Goal: Complete application form: Complete application form

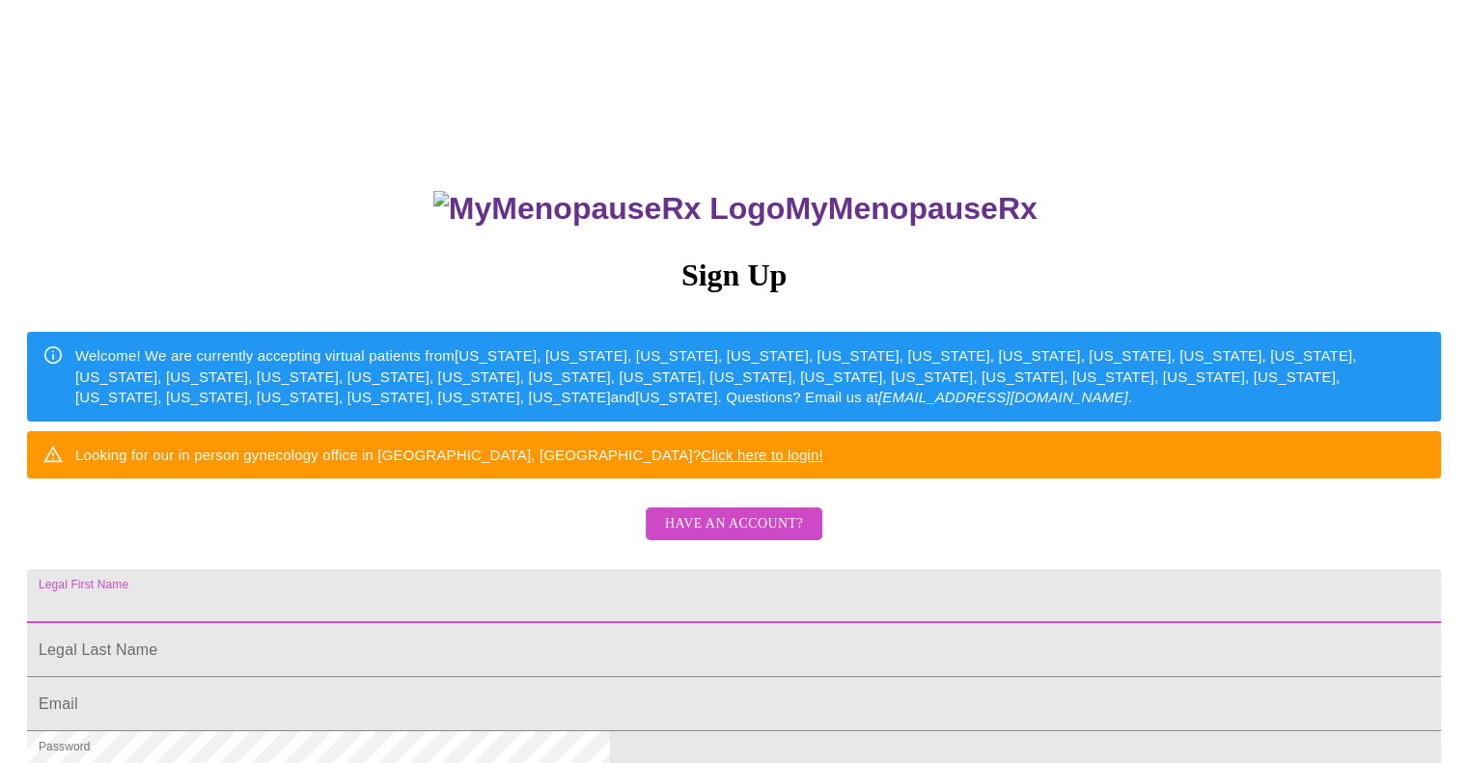
click at [838, 623] on input "Legal First Name" at bounding box center [734, 596] width 1414 height 54
type input "[EMAIL_ADDRESS][DOMAIN_NAME]"
click at [695, 623] on input "Legal First Name" at bounding box center [734, 596] width 1414 height 54
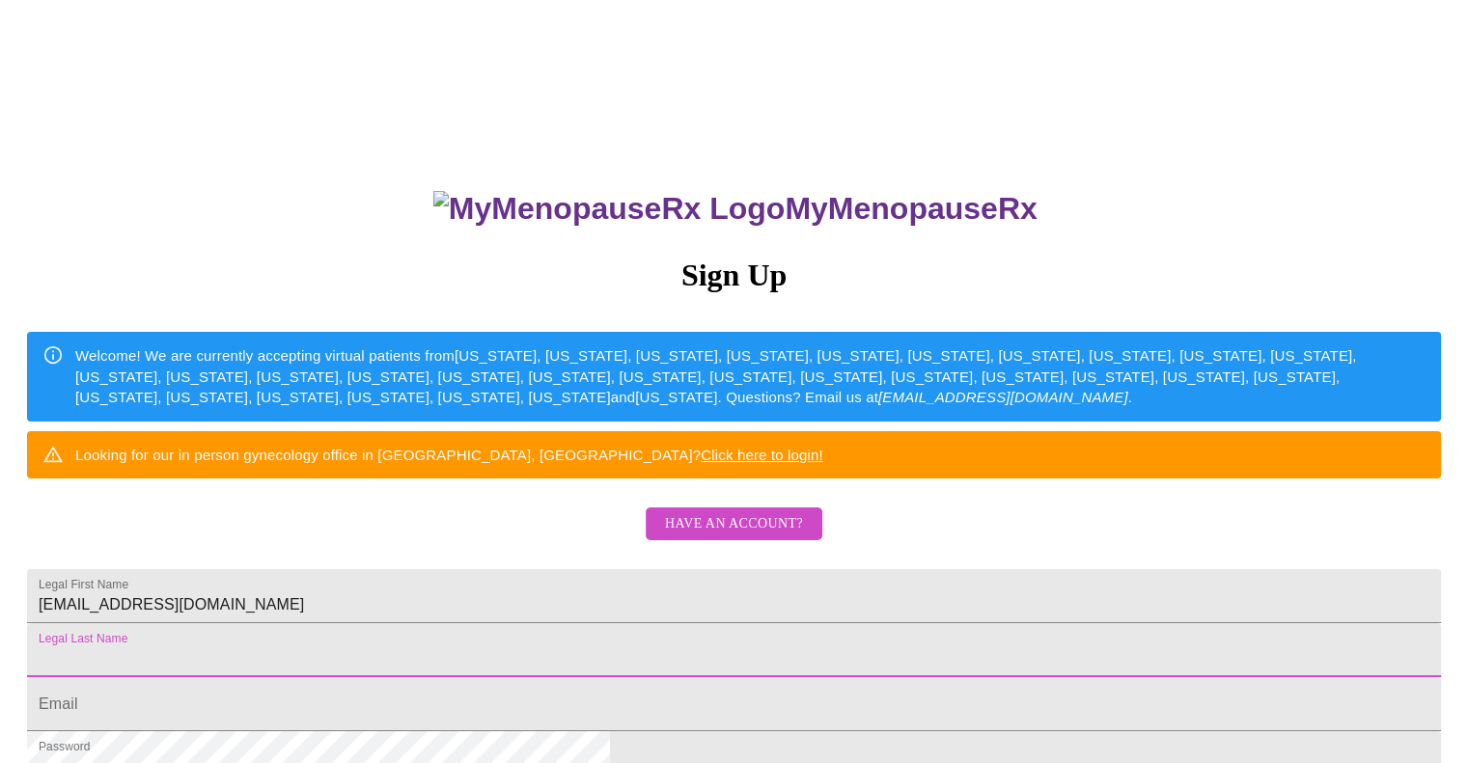
type input "[EMAIL_ADDRESS][DOMAIN_NAME]"
click at [685, 677] on input "[EMAIL_ADDRESS][DOMAIN_NAME]" at bounding box center [734, 650] width 1414 height 54
click at [776, 537] on span "Have an account?" at bounding box center [734, 524] width 138 height 24
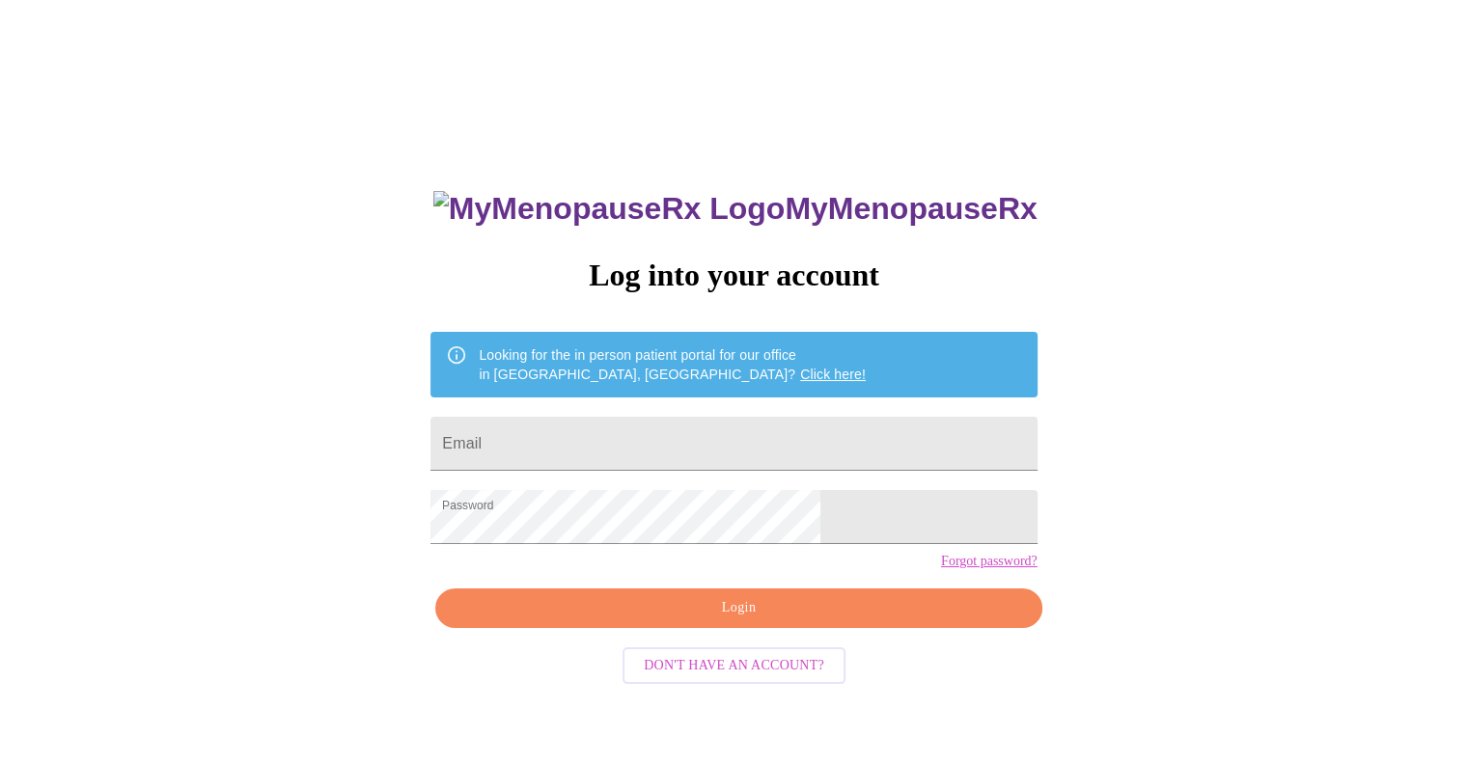
click at [860, 439] on input "Email" at bounding box center [733, 444] width 606 height 54
type input "[EMAIL_ADDRESS][DOMAIN_NAME]"
click at [824, 621] on span "Login" at bounding box center [738, 608] width 562 height 24
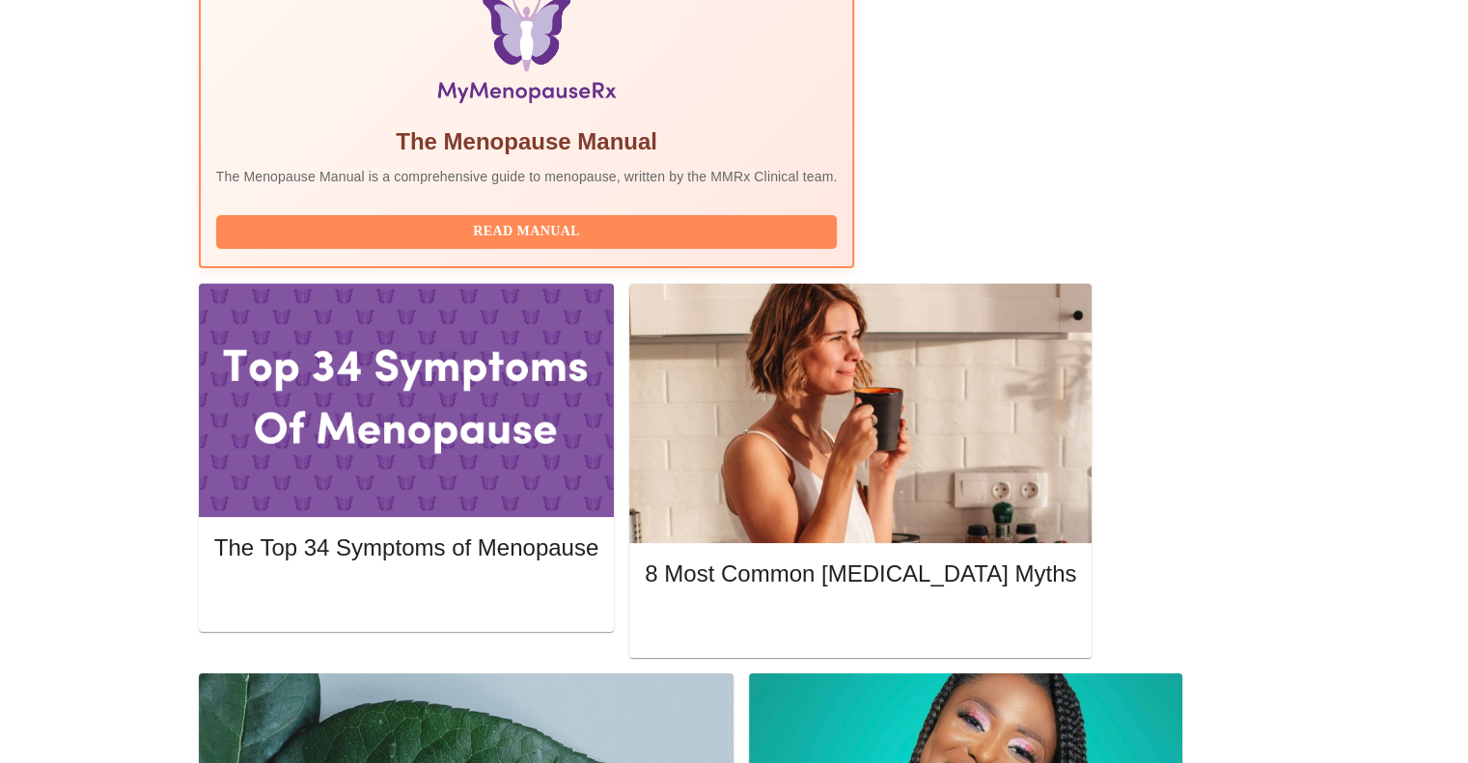
scroll to position [702, 0]
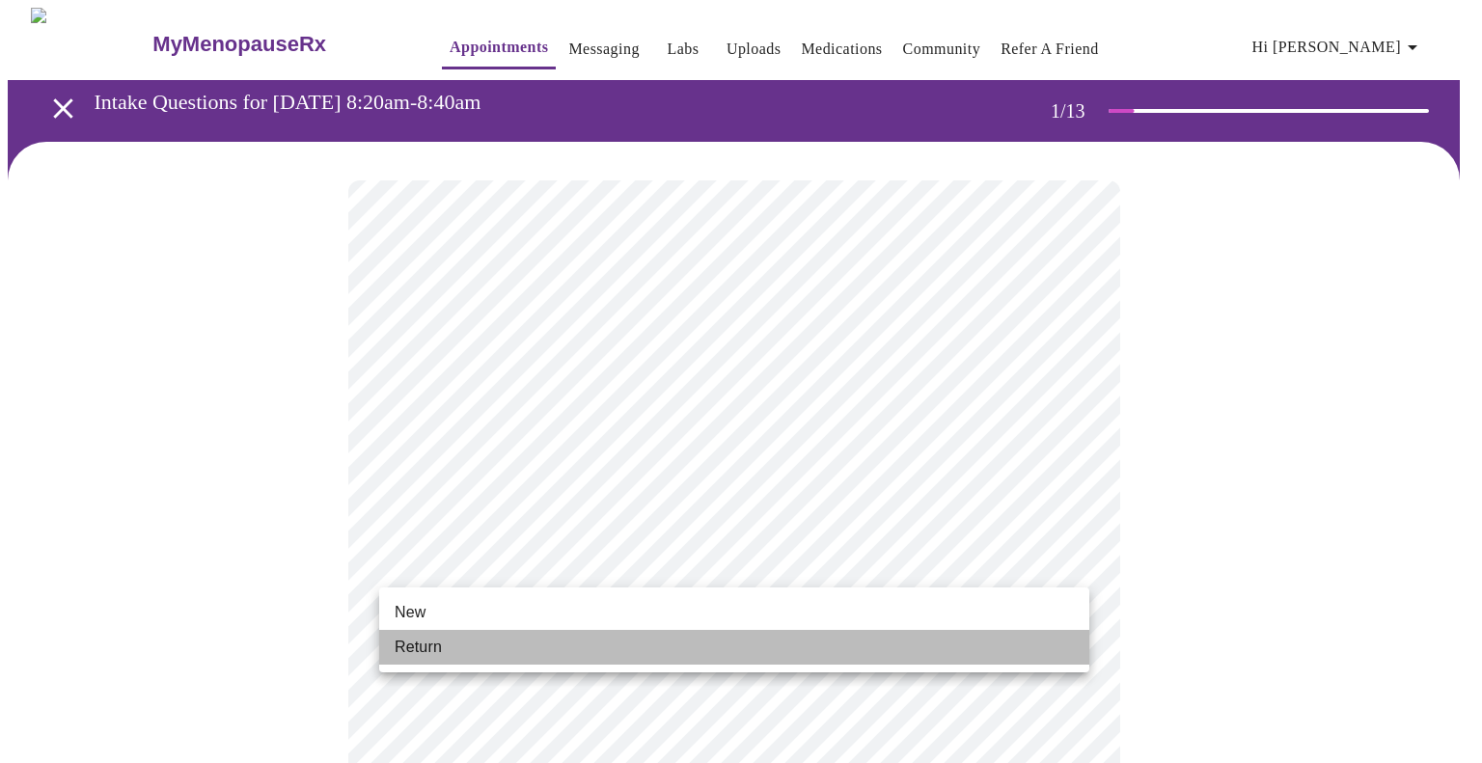
click at [945, 645] on li "Return" at bounding box center [734, 647] width 710 height 35
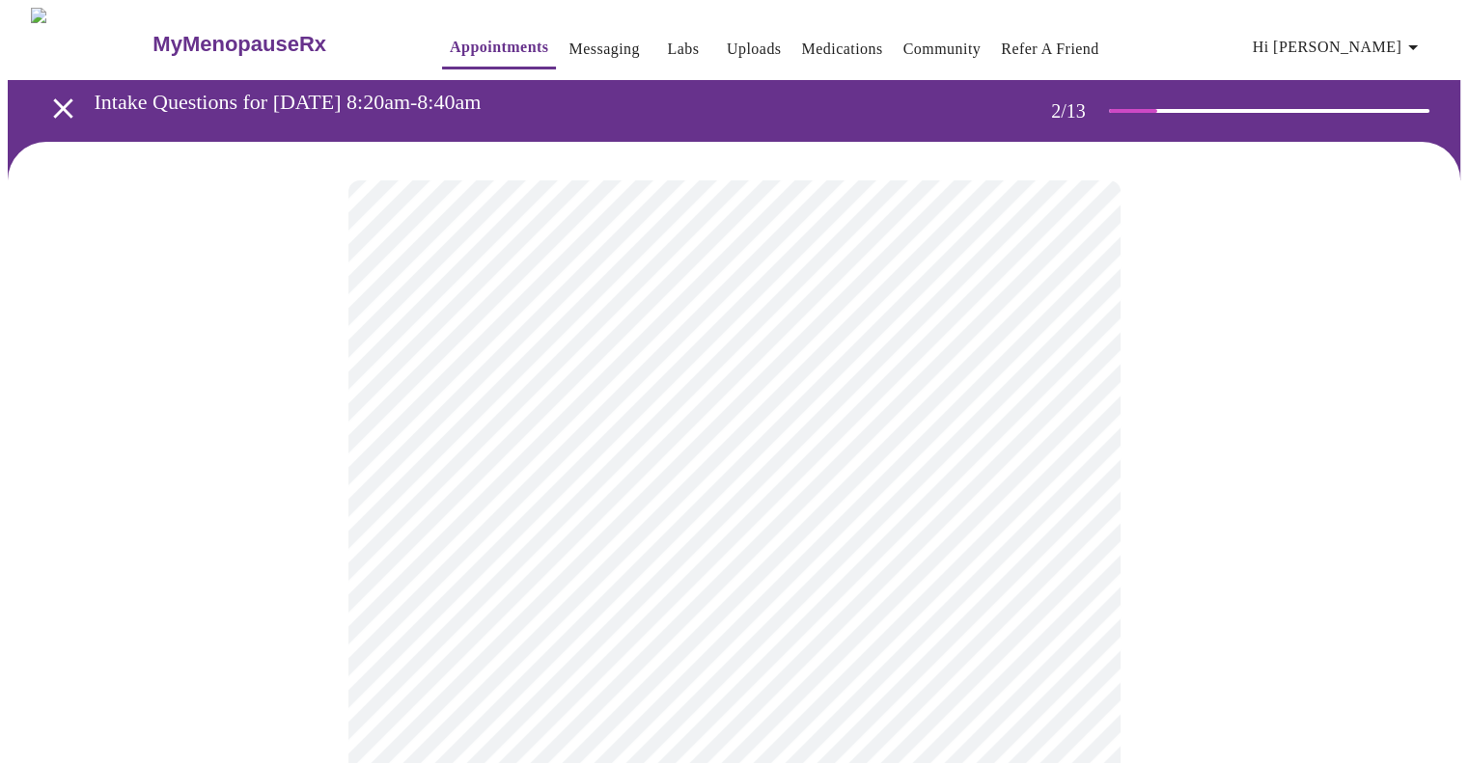
click at [1069, 386] on body "MyMenopauseRx Appointments Messaging Labs Uploads Medications Community Refer a…" at bounding box center [734, 587] width 1452 height 1159
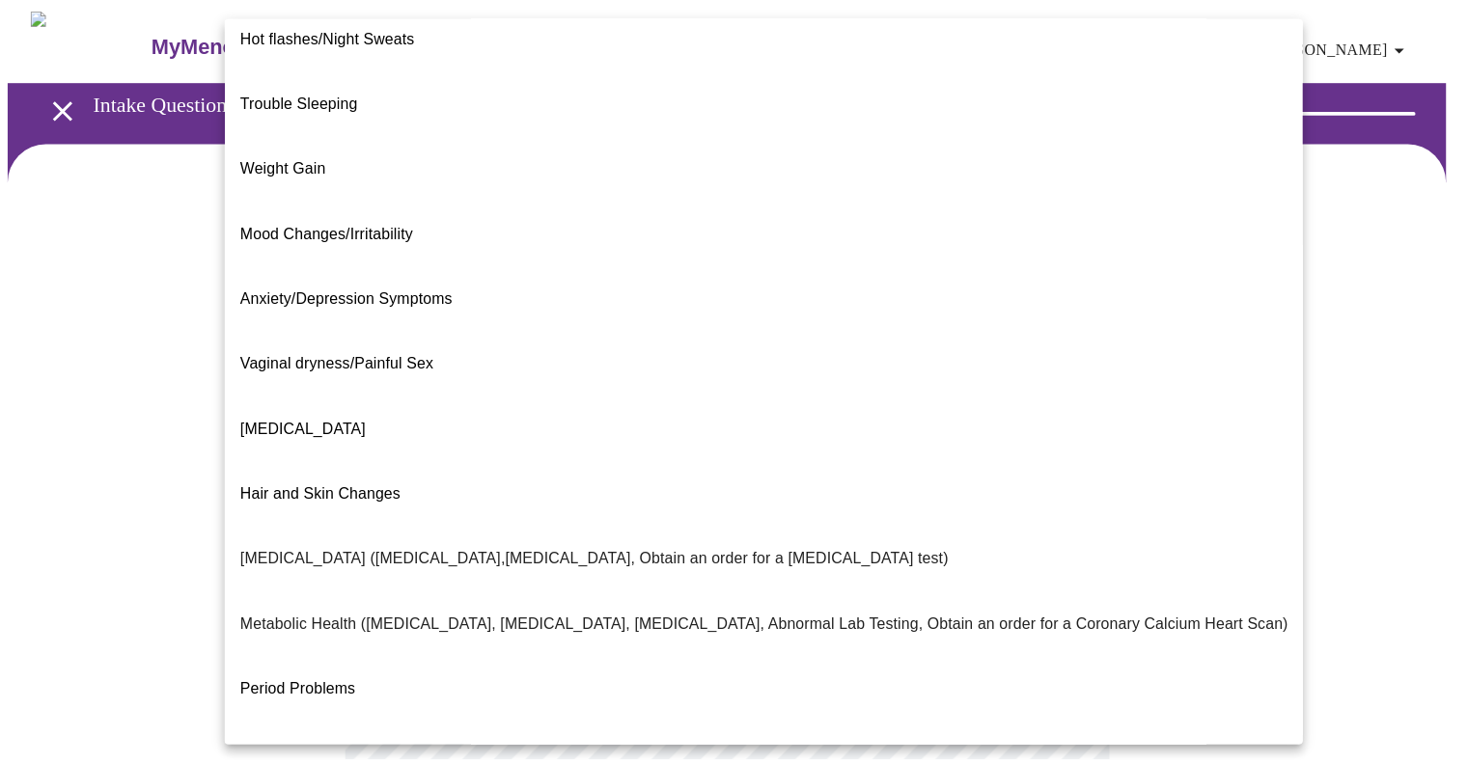
scroll to position [23, 0]
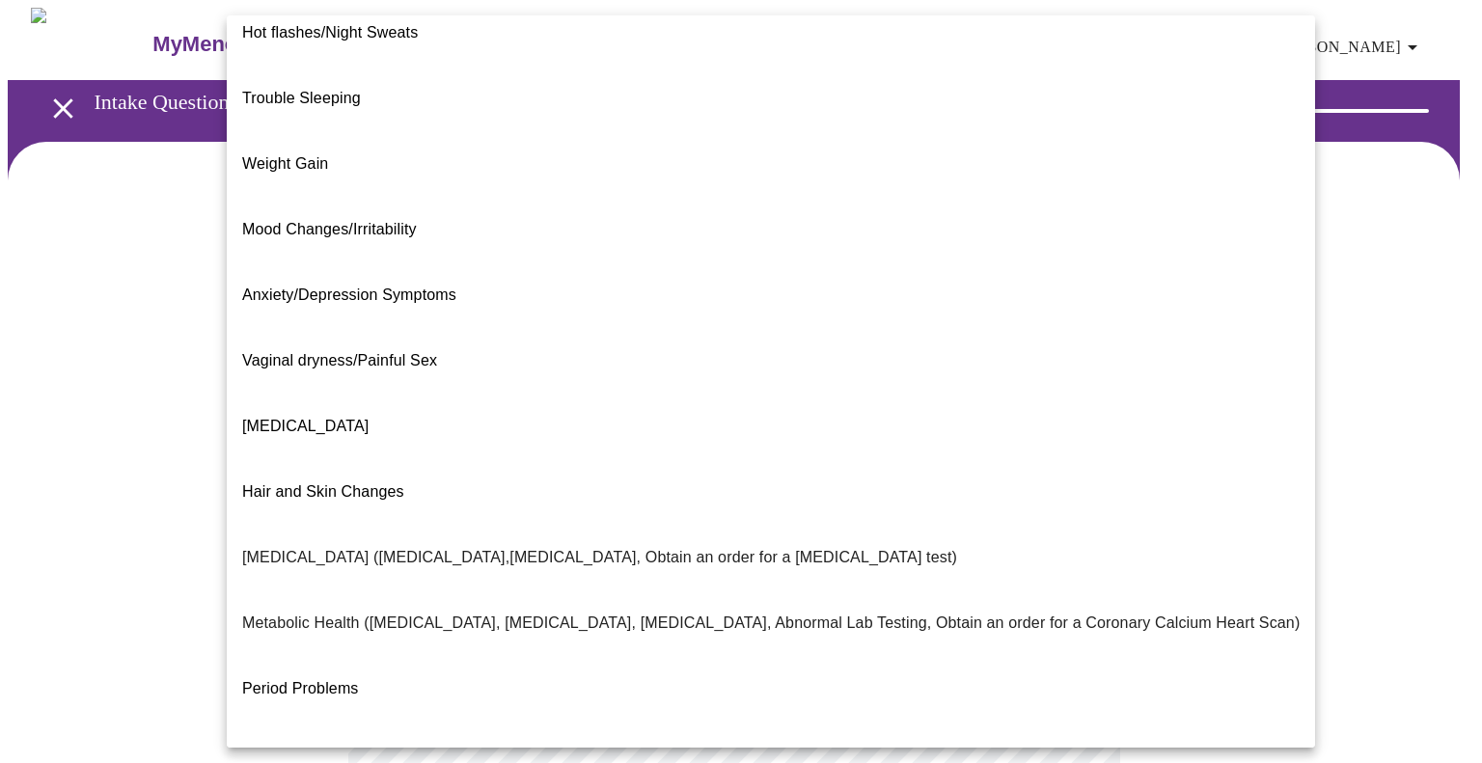
click at [1011, 139] on li "Weight Gain" at bounding box center [771, 164] width 1089 height 66
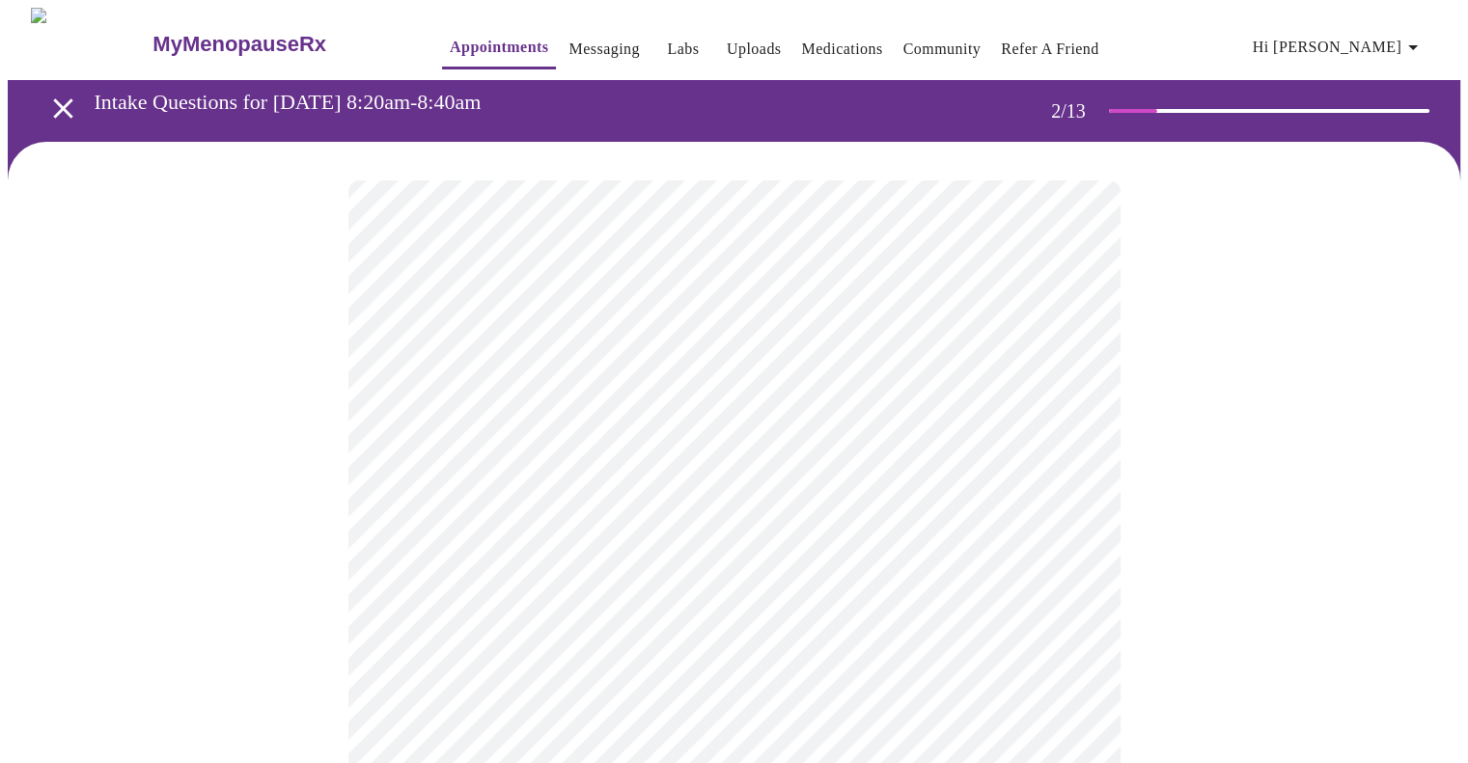
click at [979, 611] on body "MyMenopauseRx Appointments Messaging Labs Uploads Medications Community Refer a…" at bounding box center [734, 581] width 1452 height 1147
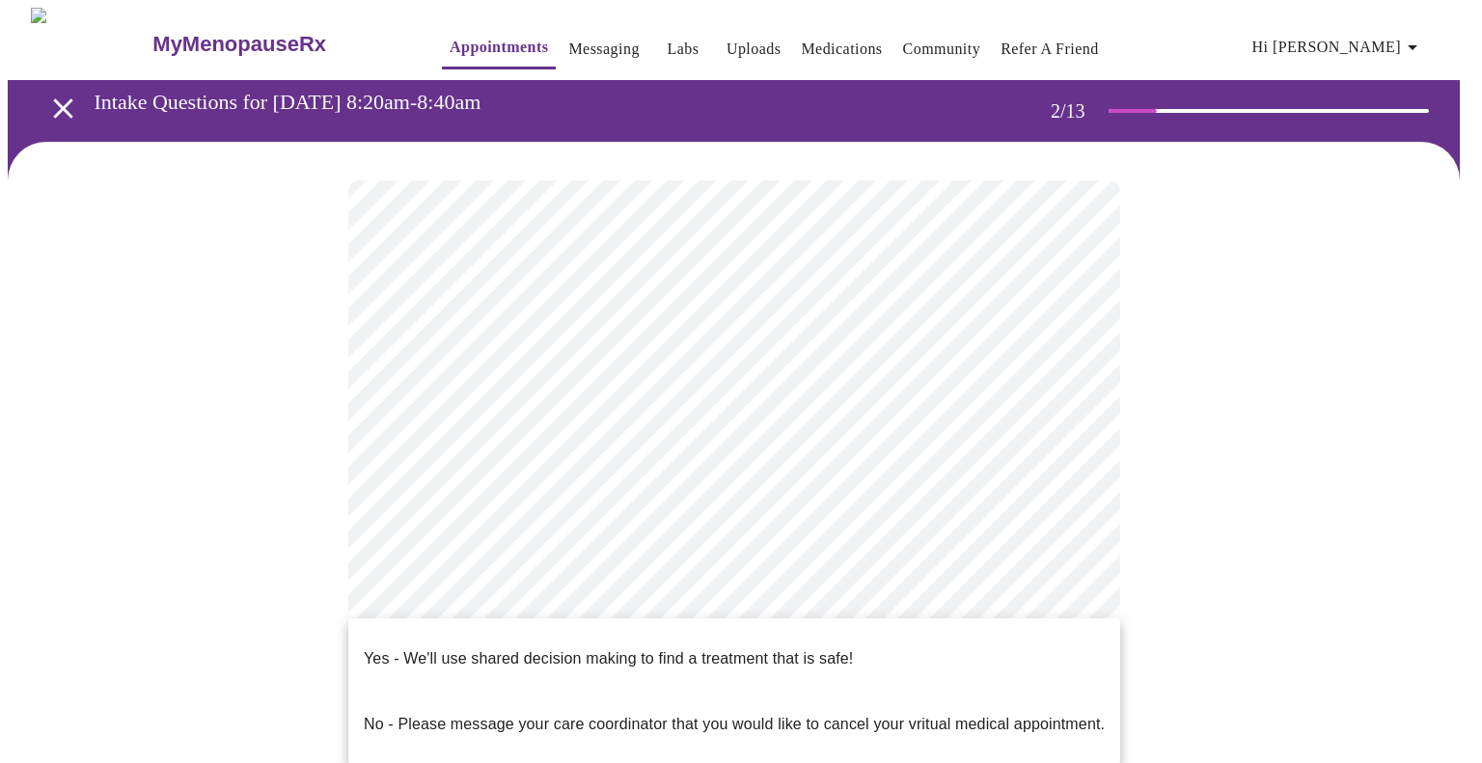
click at [981, 649] on li "Yes - We'll use shared decision making to find a treatment that is safe!" at bounding box center [734, 659] width 772 height 66
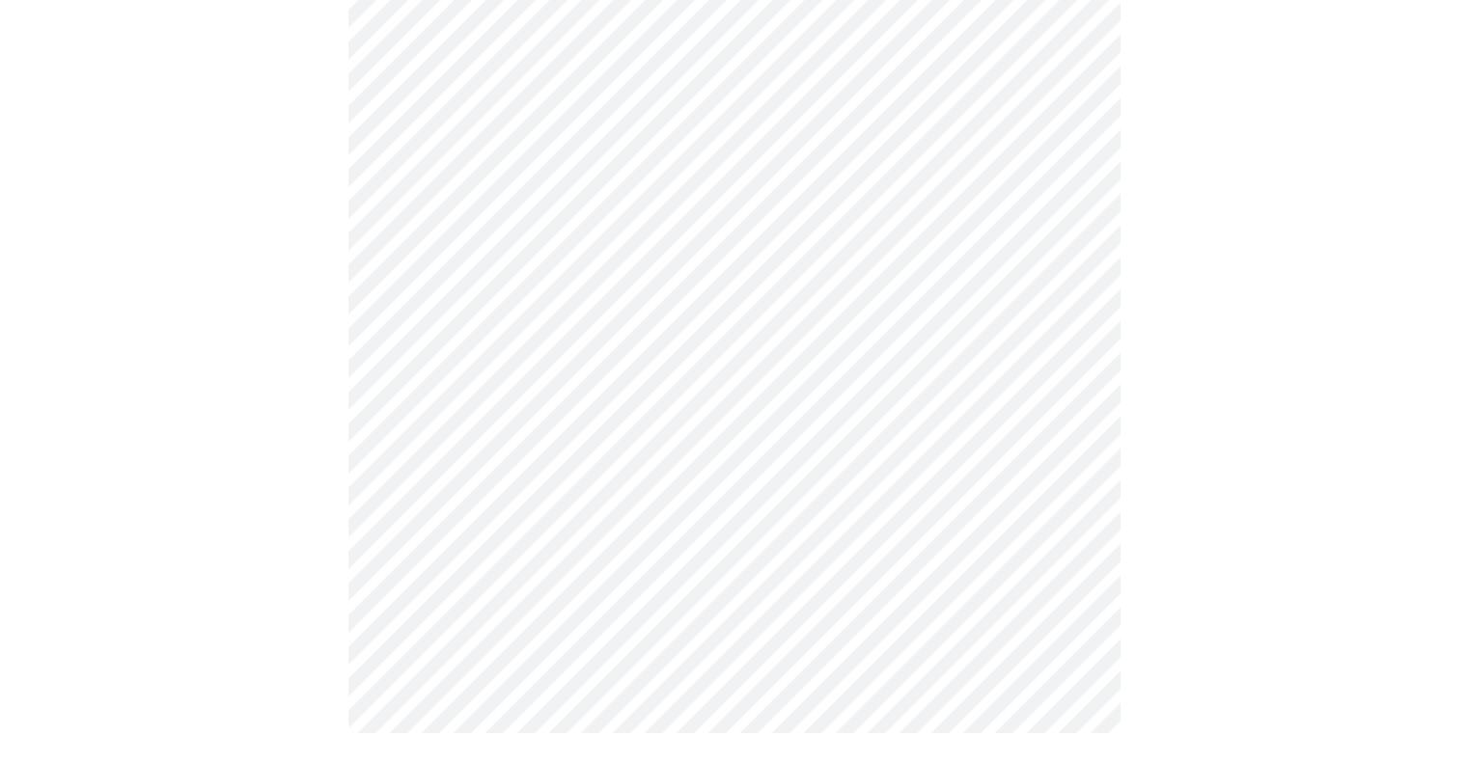
scroll to position [0, 0]
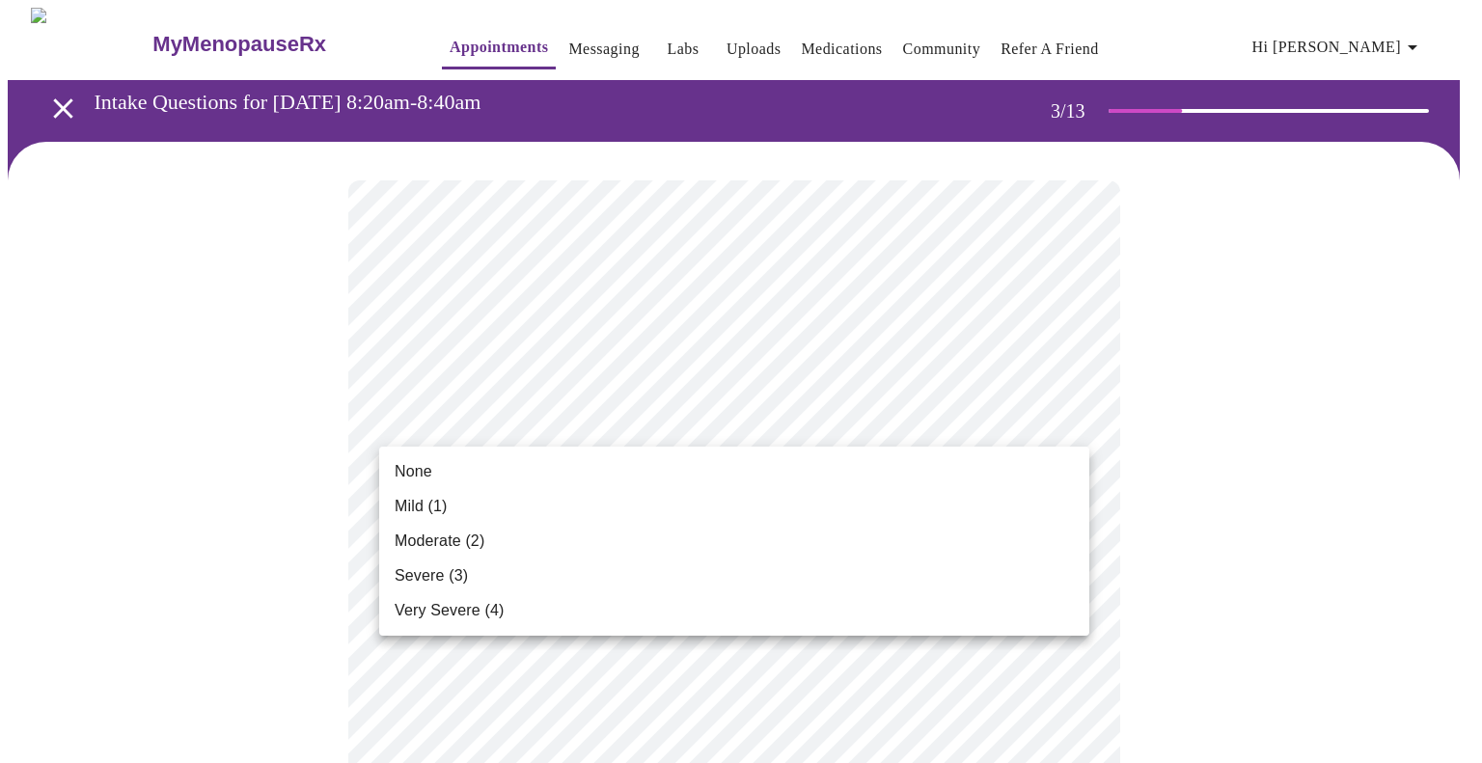
click at [632, 458] on li "None" at bounding box center [734, 472] width 710 height 35
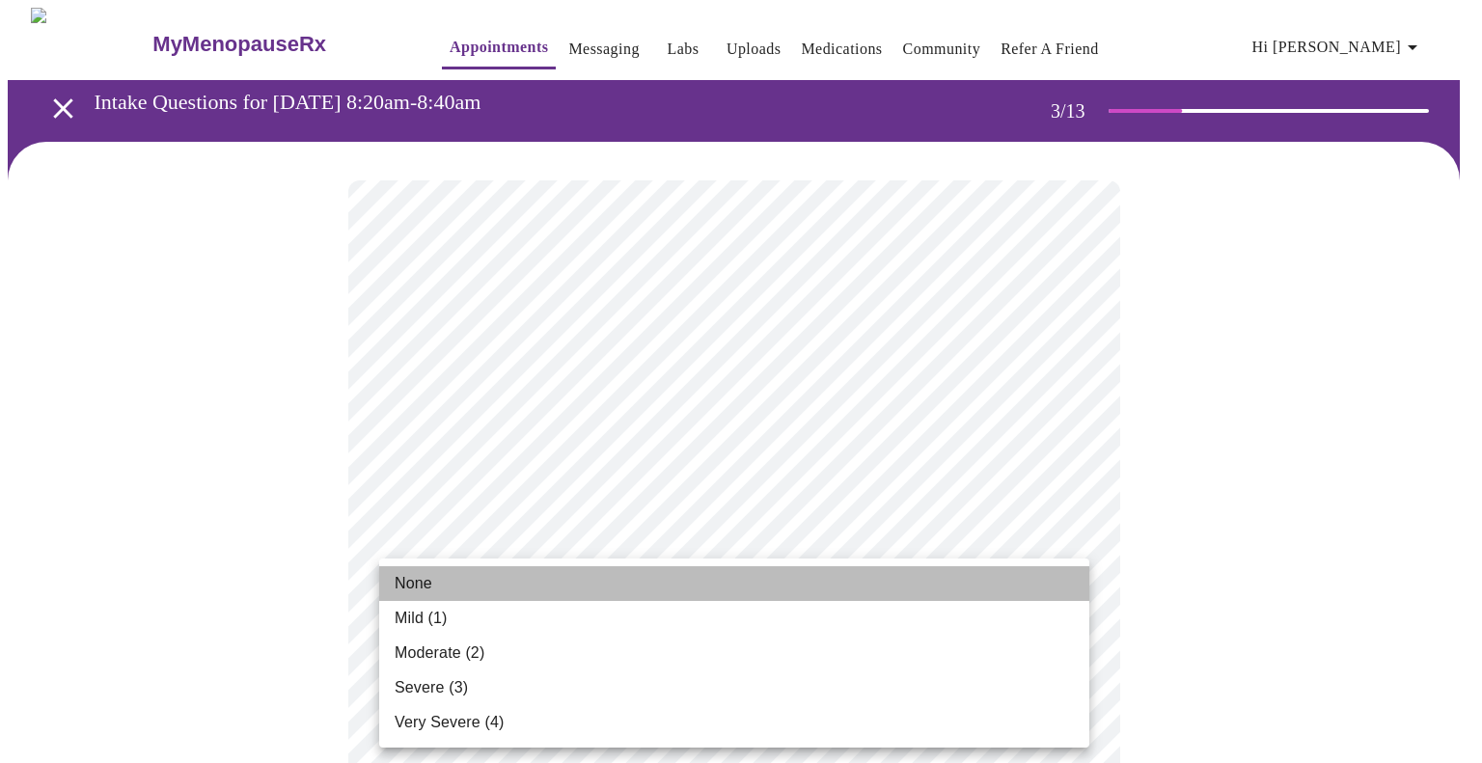
click at [619, 578] on li "None" at bounding box center [734, 584] width 710 height 35
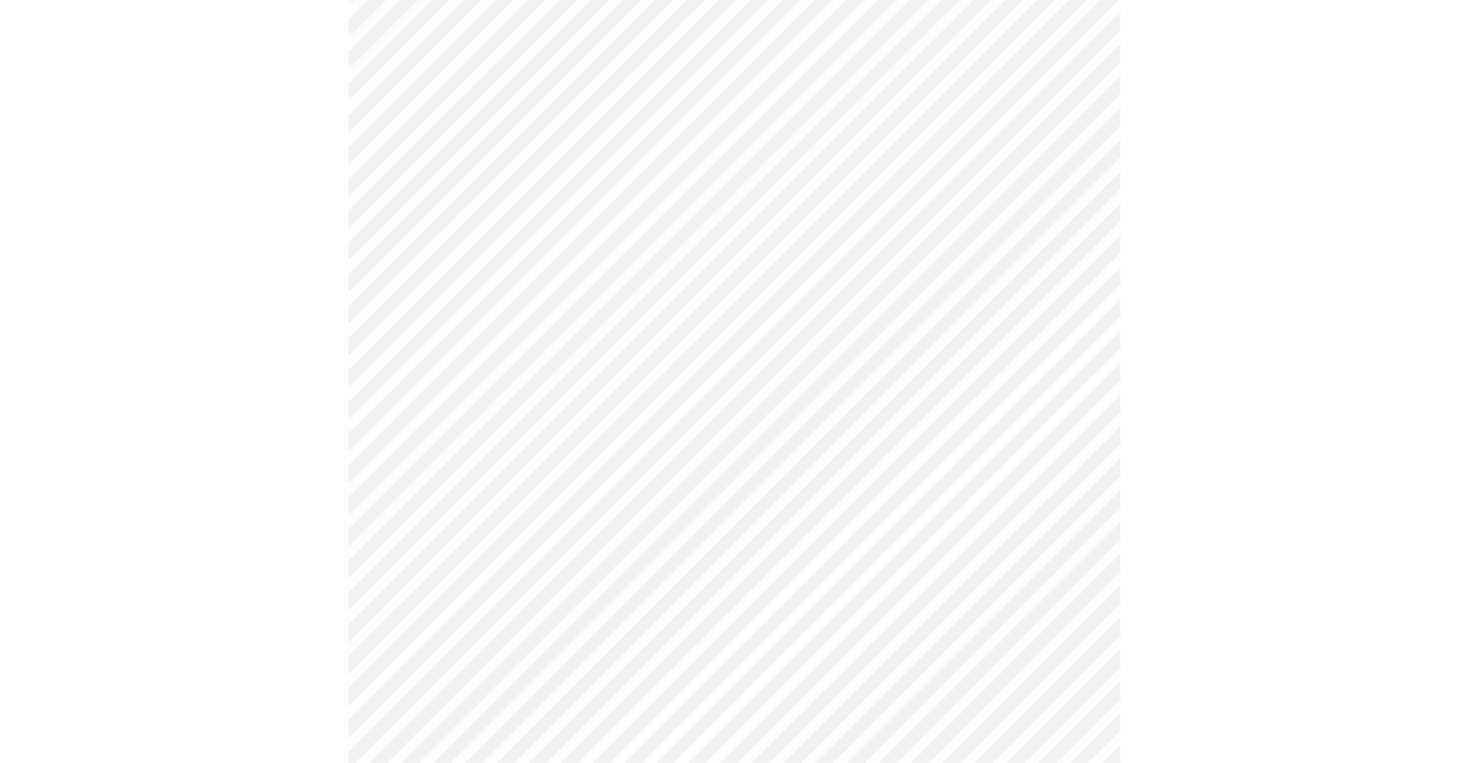
scroll to position [495, 0]
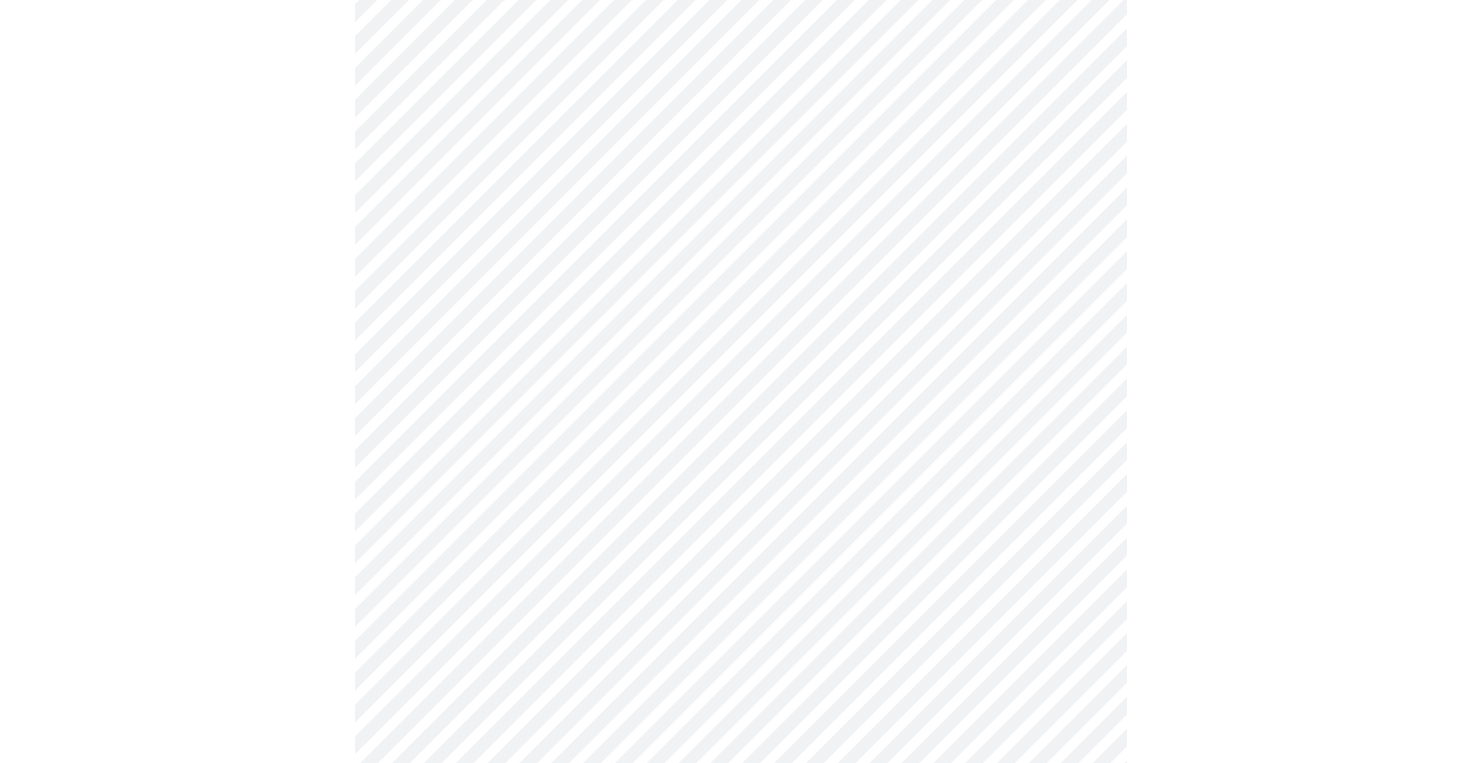
click at [737, 228] on body "MyMenopauseRx Appointments Messaging Labs Uploads Medications Community Refer a…" at bounding box center [741, 769] width 1467 height 2512
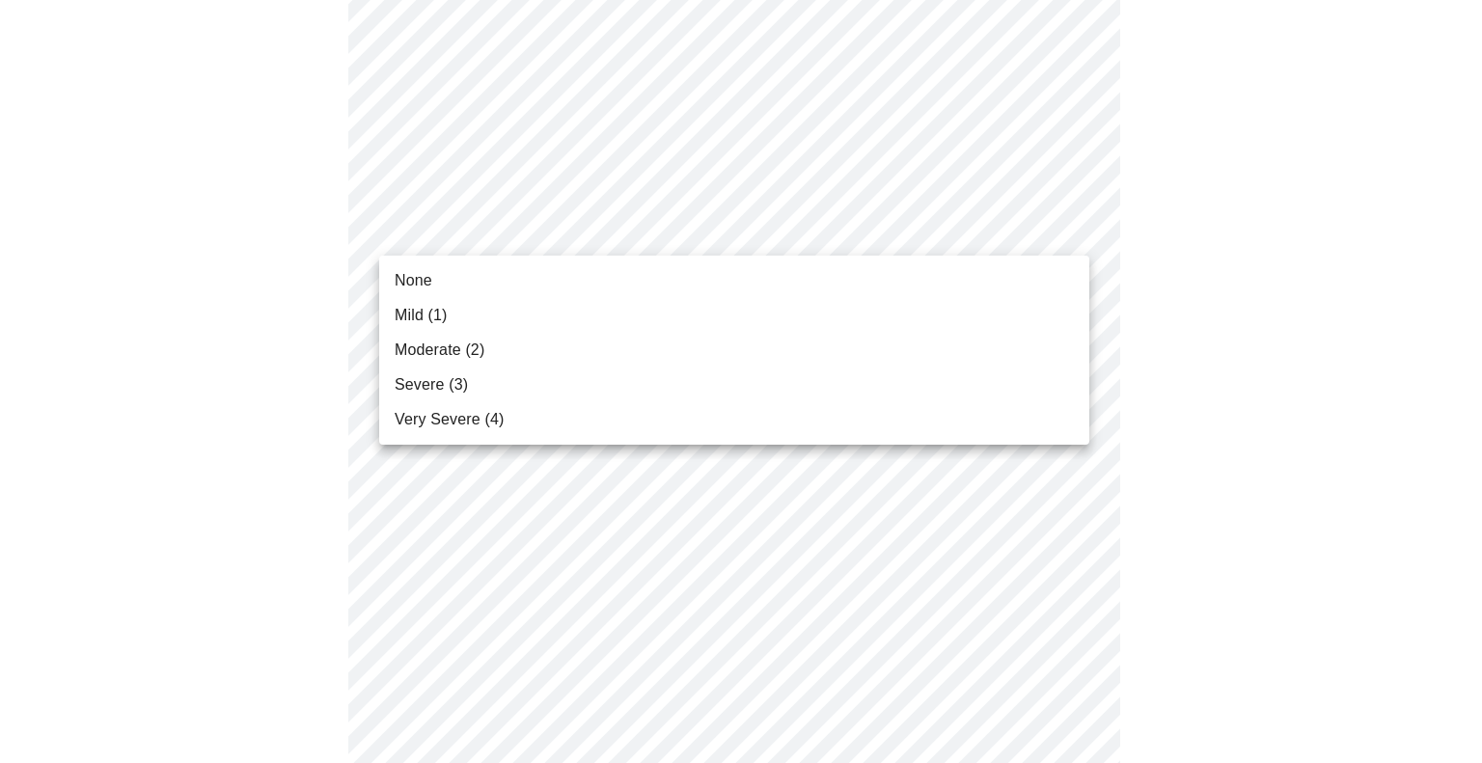
click at [728, 308] on li "Mild (1)" at bounding box center [734, 315] width 710 height 35
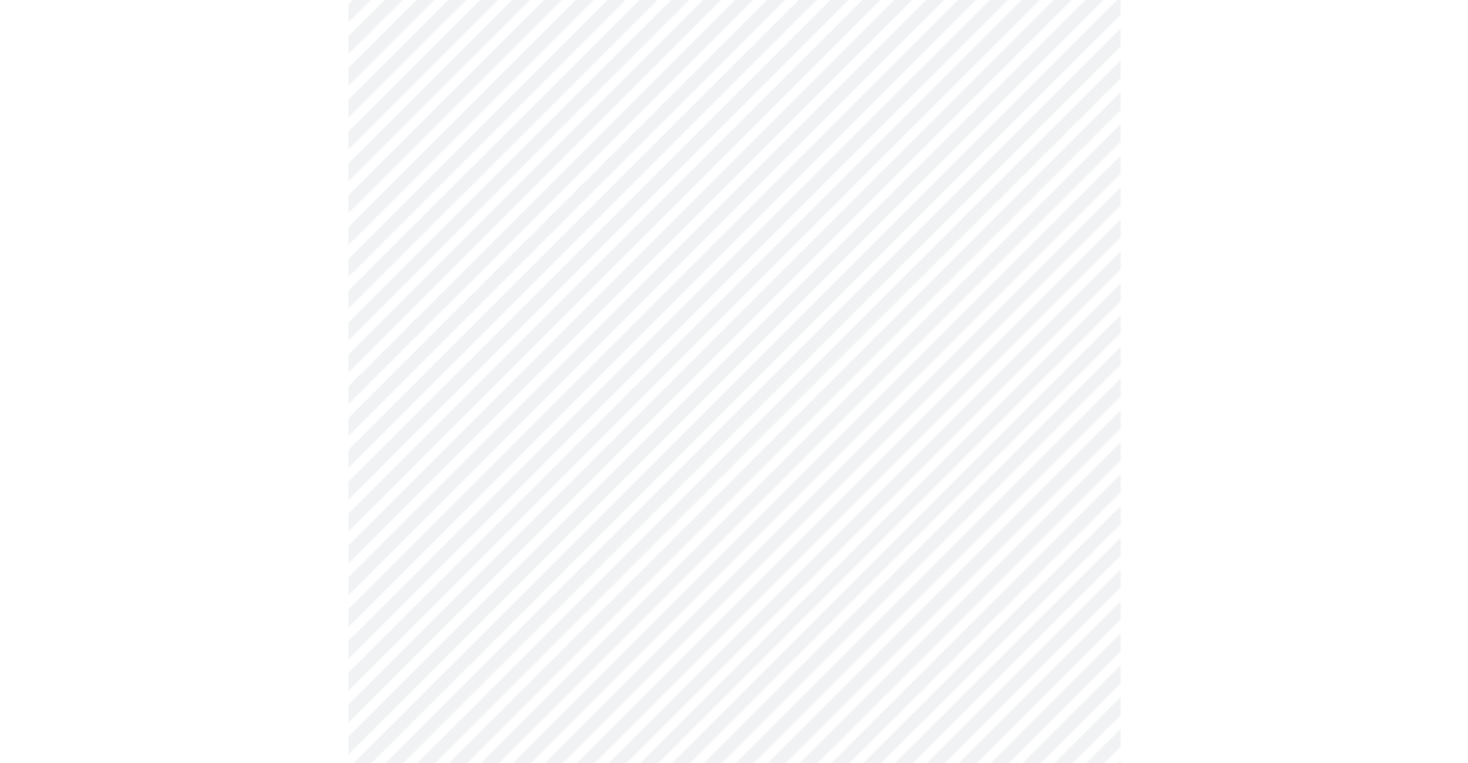
click at [705, 392] on body "MyMenopauseRx Appointments Messaging Labs Uploads Medications Community Refer a…" at bounding box center [734, 755] width 1452 height 2485
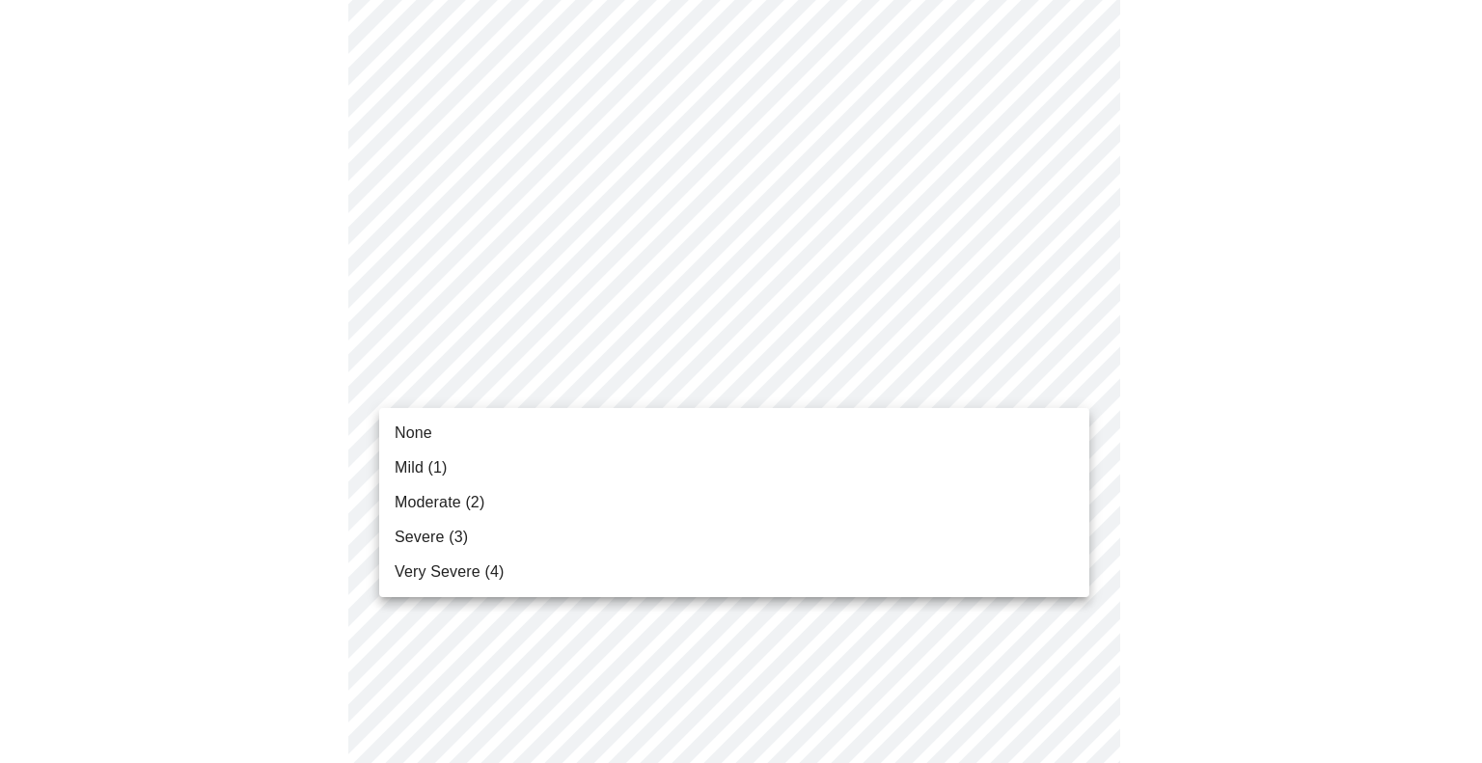
click at [686, 459] on li "Mild (1)" at bounding box center [734, 468] width 710 height 35
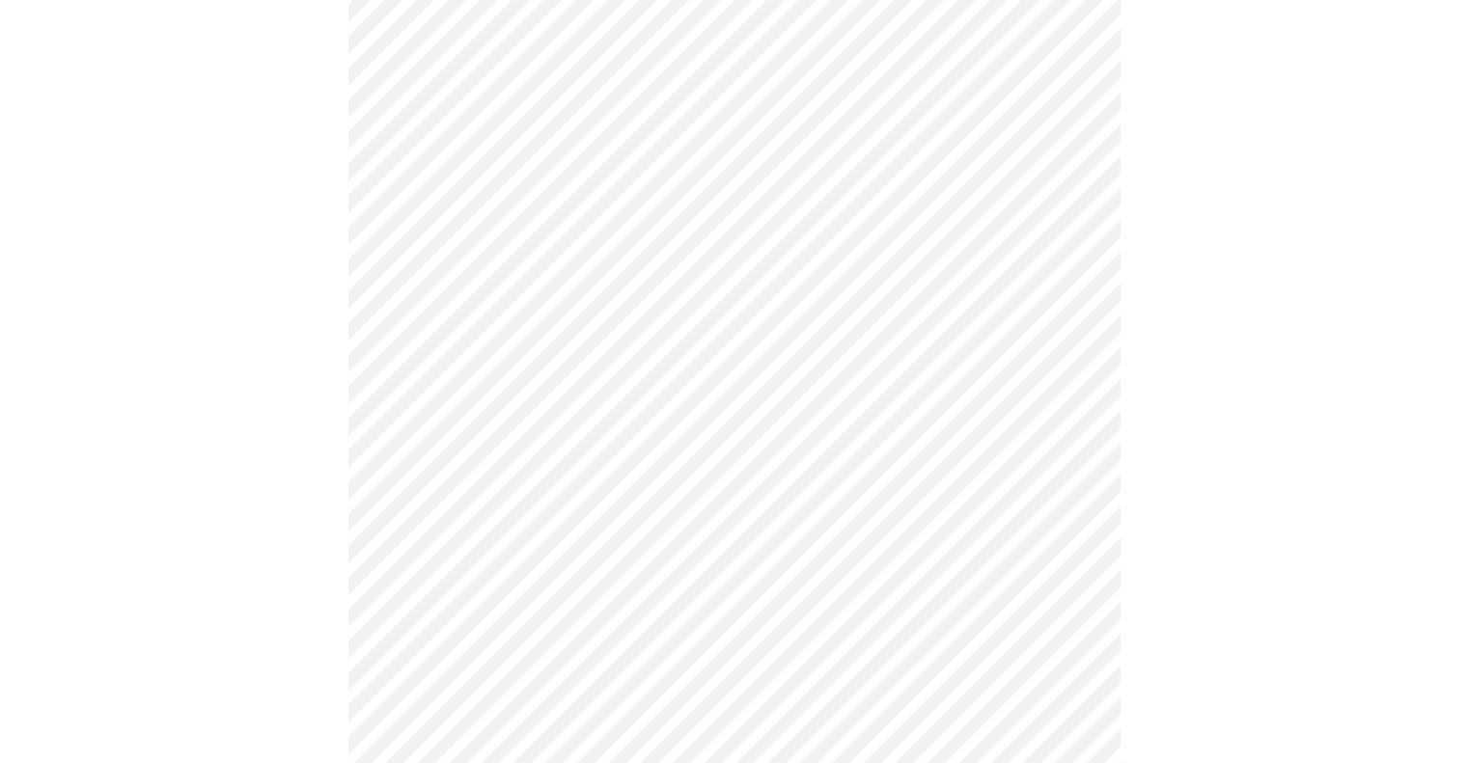
click at [677, 511] on body "MyMenopauseRx Appointments Messaging Labs Uploads Medications Community Refer a…" at bounding box center [734, 742] width 1452 height 2458
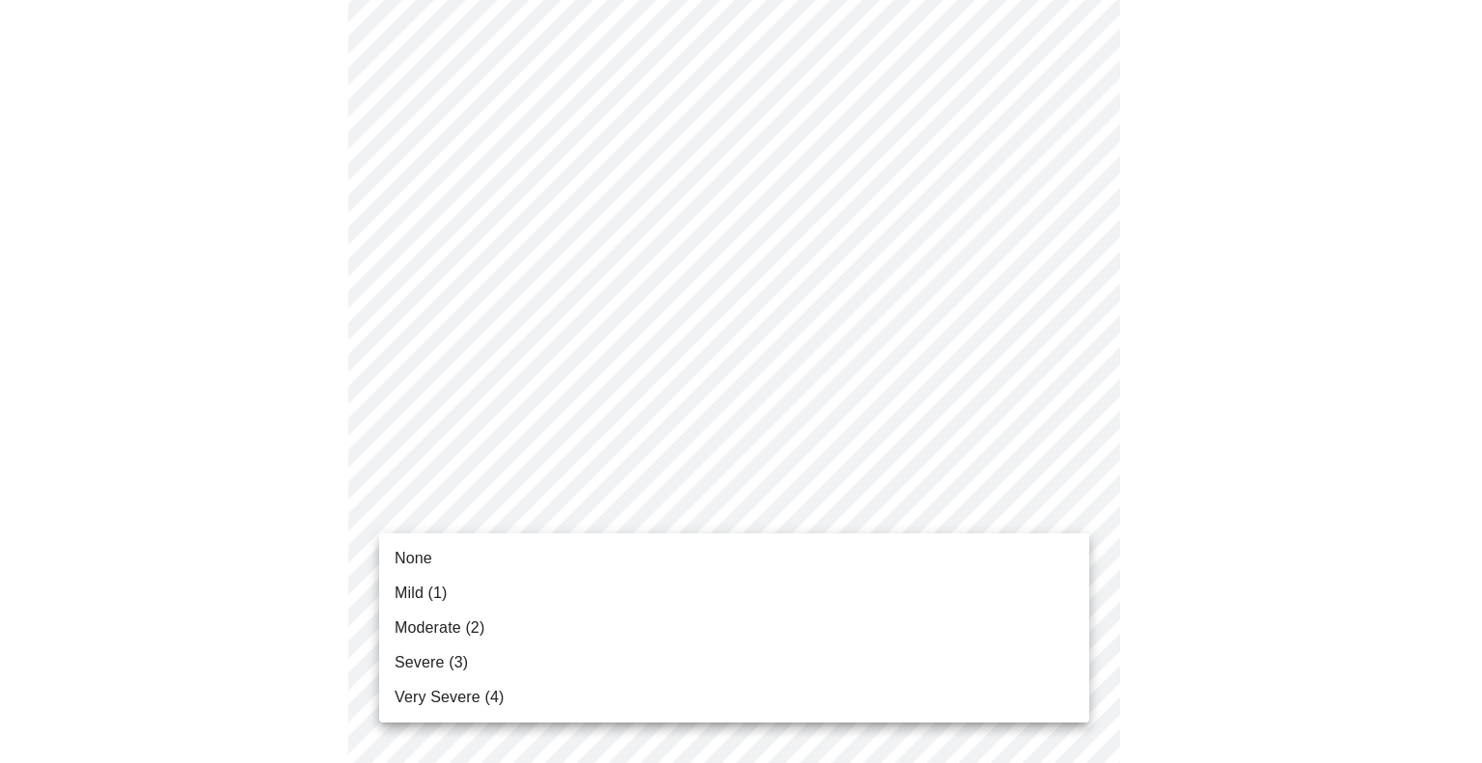
click at [660, 582] on li "Mild (1)" at bounding box center [734, 593] width 710 height 35
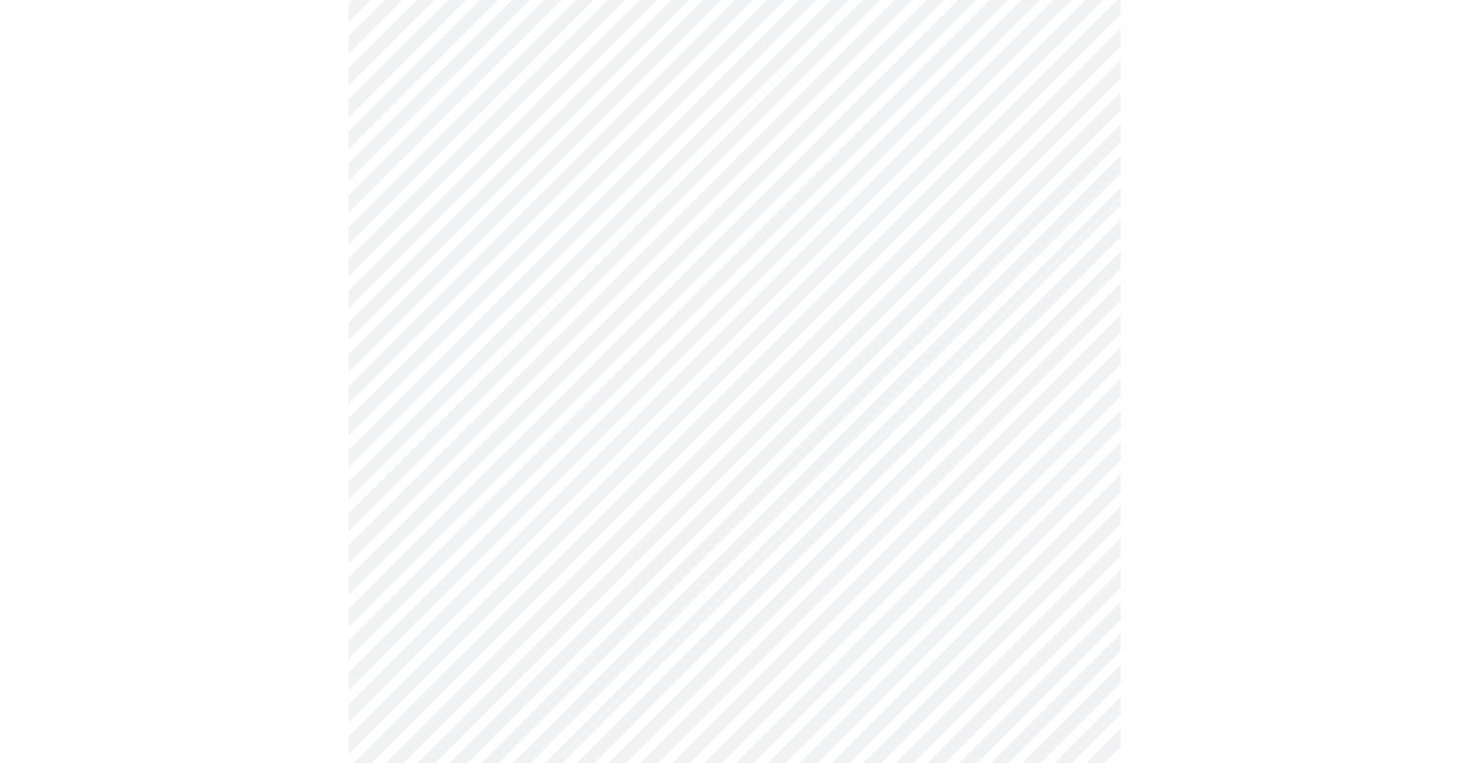
click at [649, 625] on body "MyMenopauseRx Appointments Messaging Labs Uploads Medications Community Refer a…" at bounding box center [734, 728] width 1452 height 2431
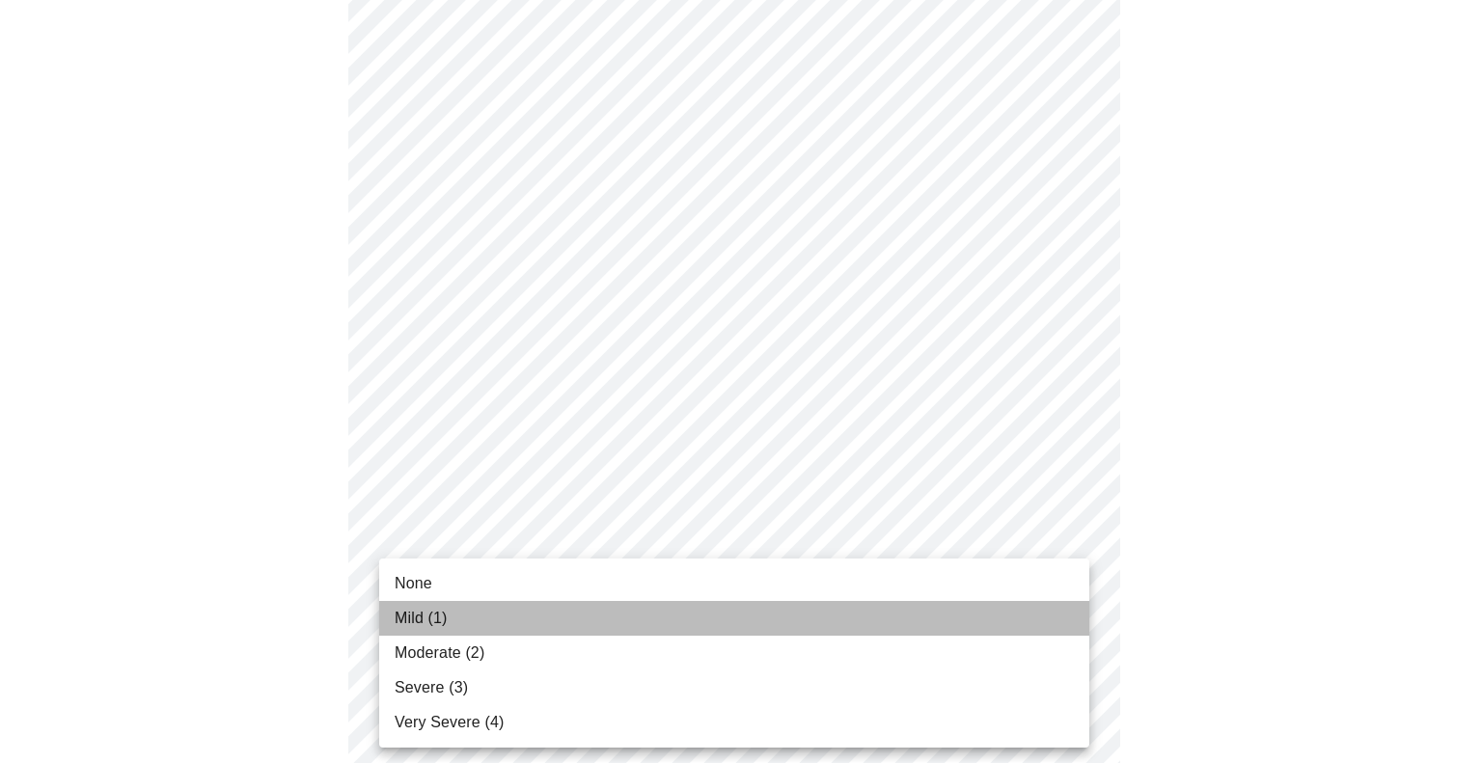
click at [638, 625] on li "Mild (1)" at bounding box center [734, 618] width 710 height 35
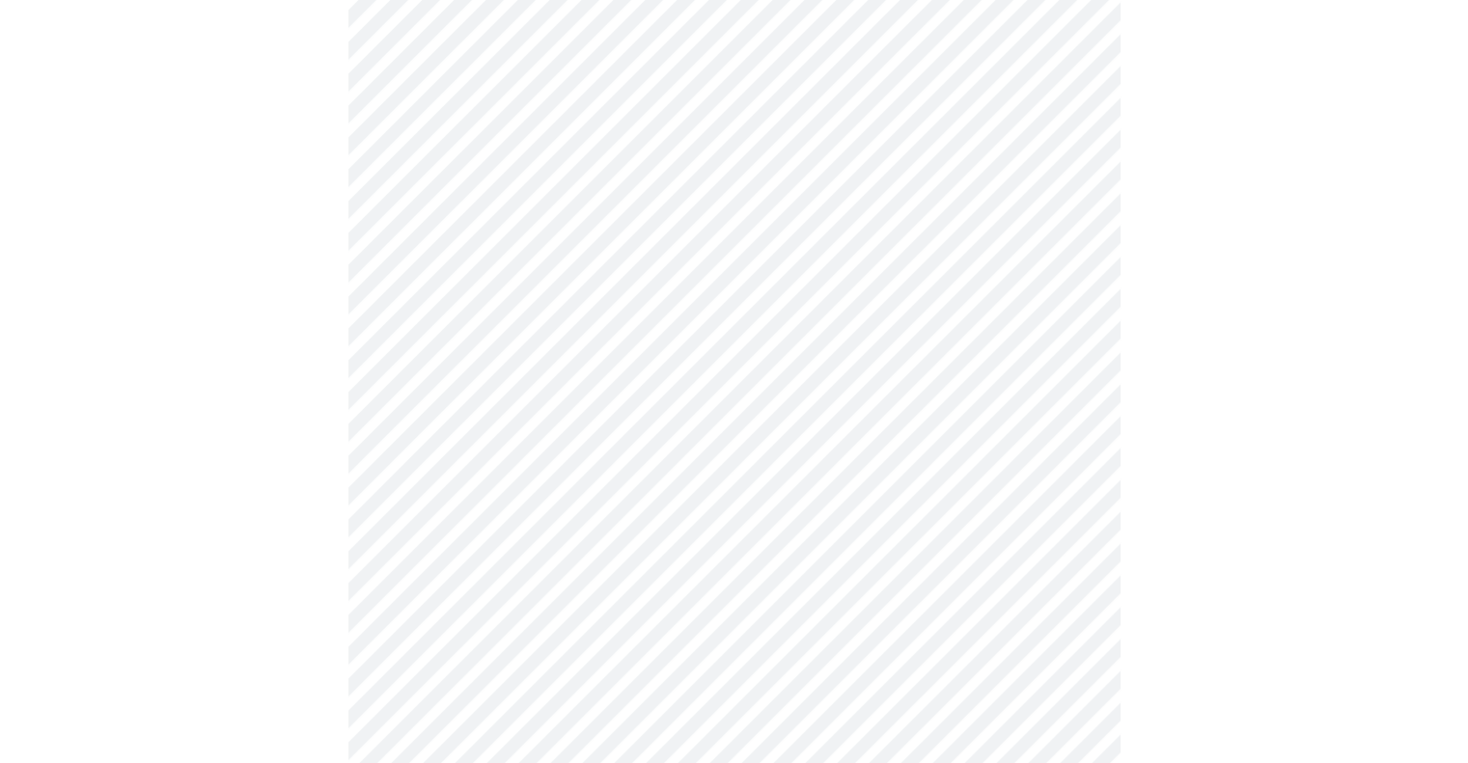
scroll to position [1015, 0]
click at [419, 252] on body "MyMenopauseRx Appointments Messaging Labs Uploads Medications Community Refer a…" at bounding box center [734, 194] width 1452 height 2404
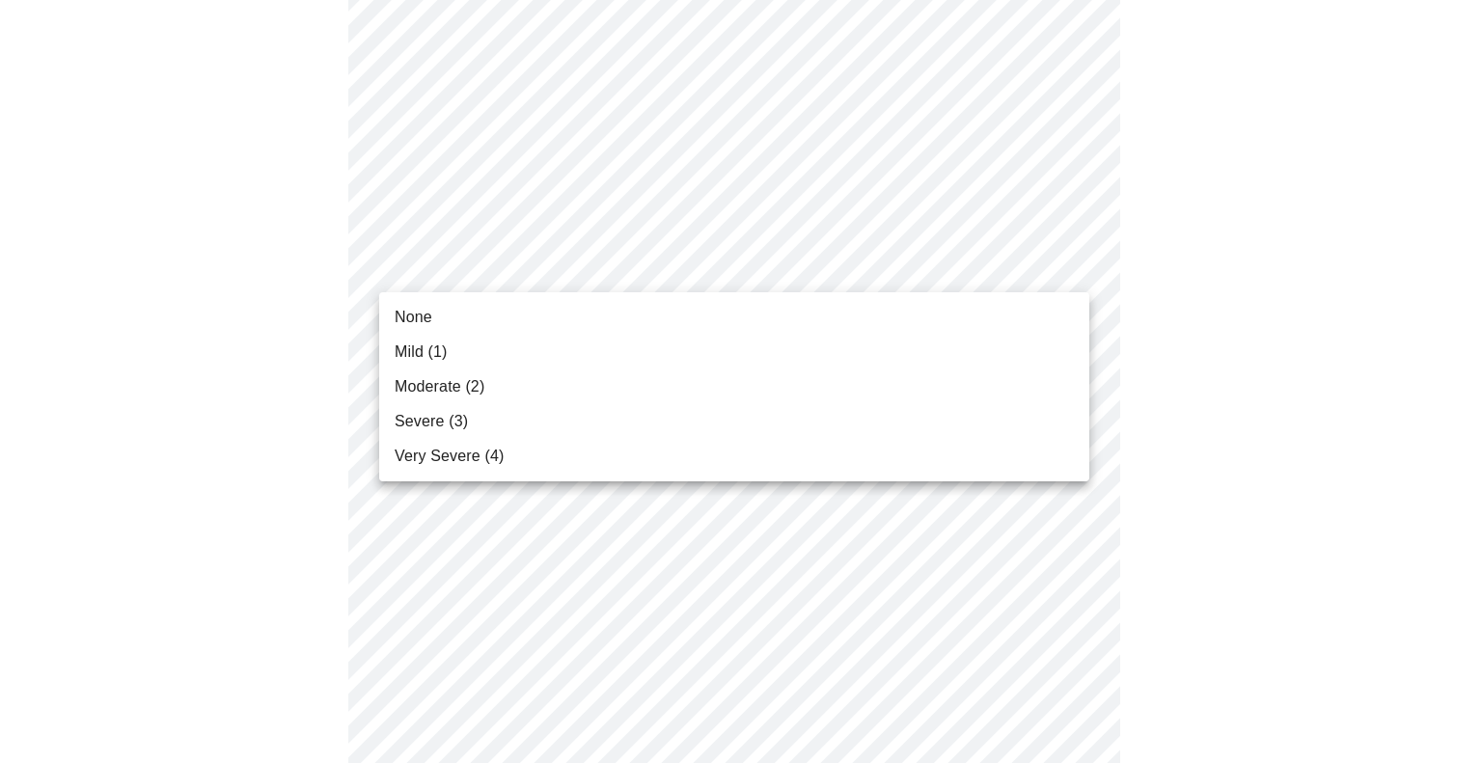
click at [389, 324] on li "None" at bounding box center [734, 317] width 710 height 35
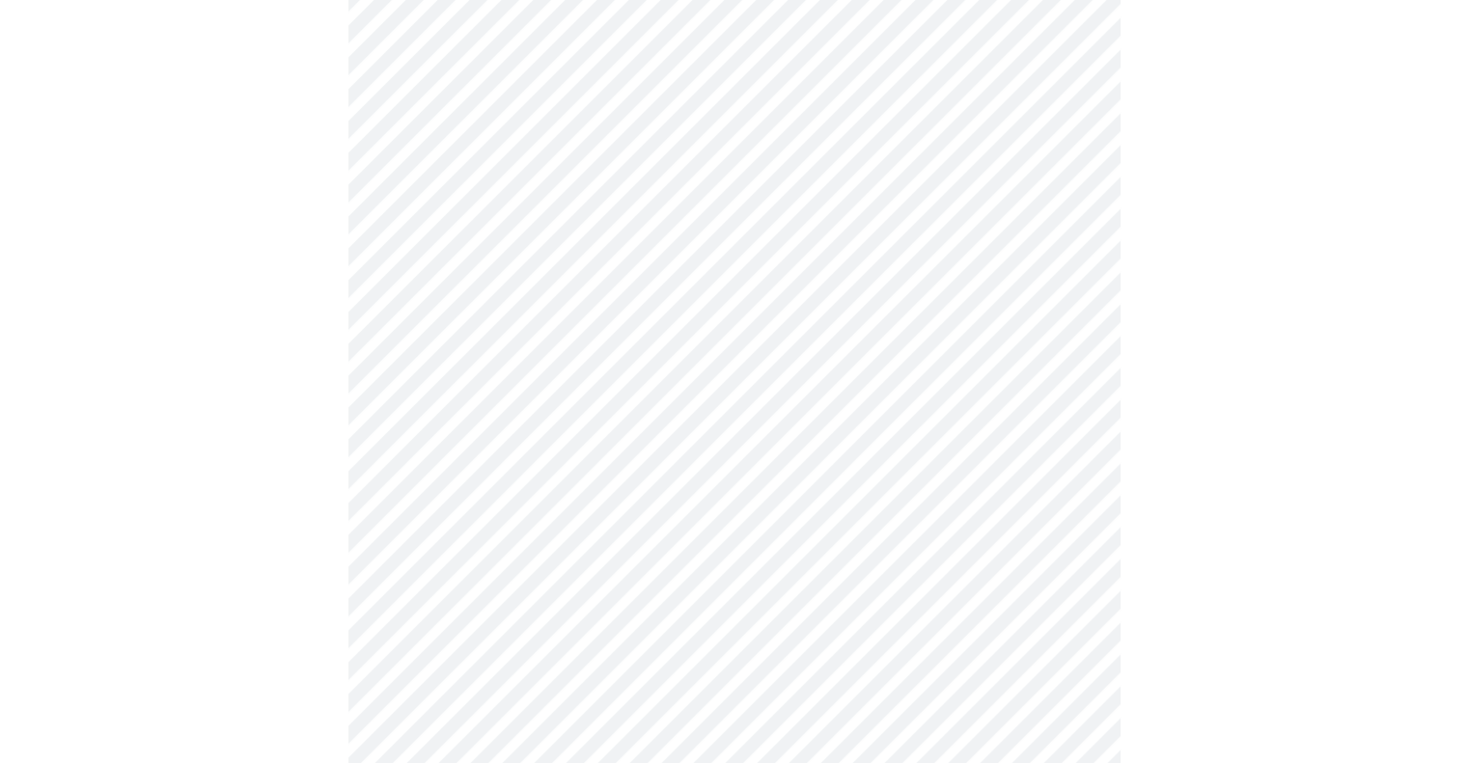
click at [394, 424] on body "MyMenopauseRx Appointments Messaging Labs Uploads Medications Community Refer a…" at bounding box center [734, 180] width 1452 height 2377
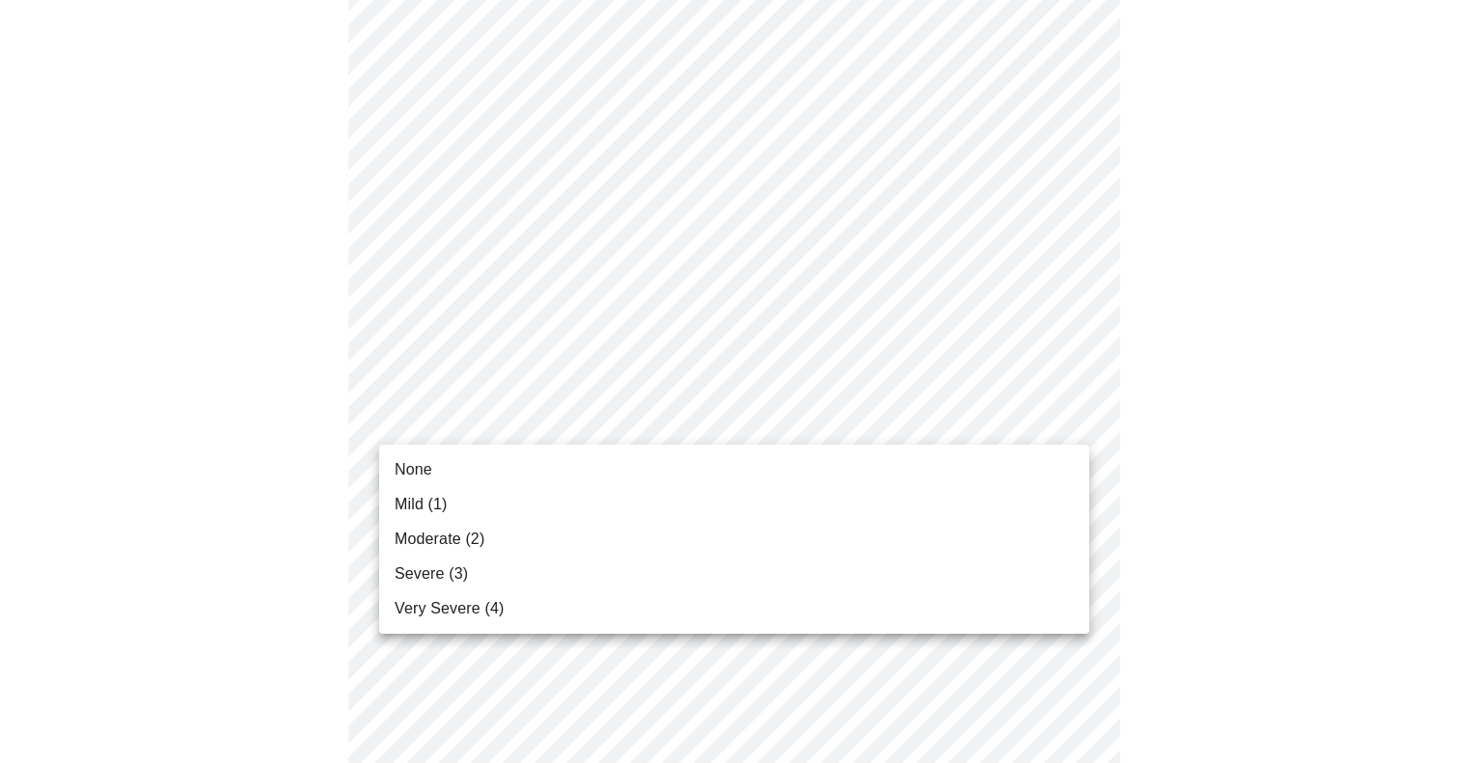
click at [390, 464] on li "None" at bounding box center [734, 470] width 710 height 35
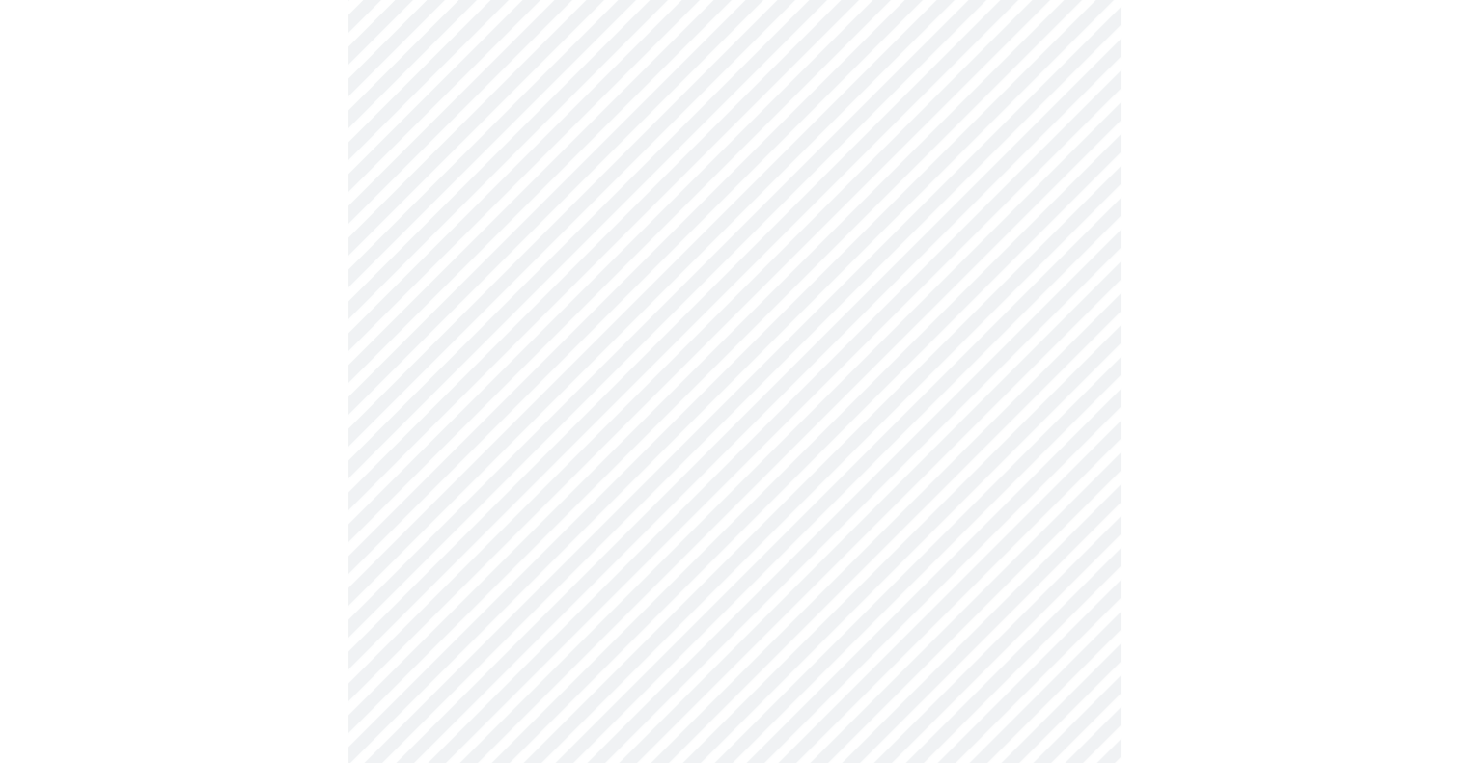
scroll to position [1222, 0]
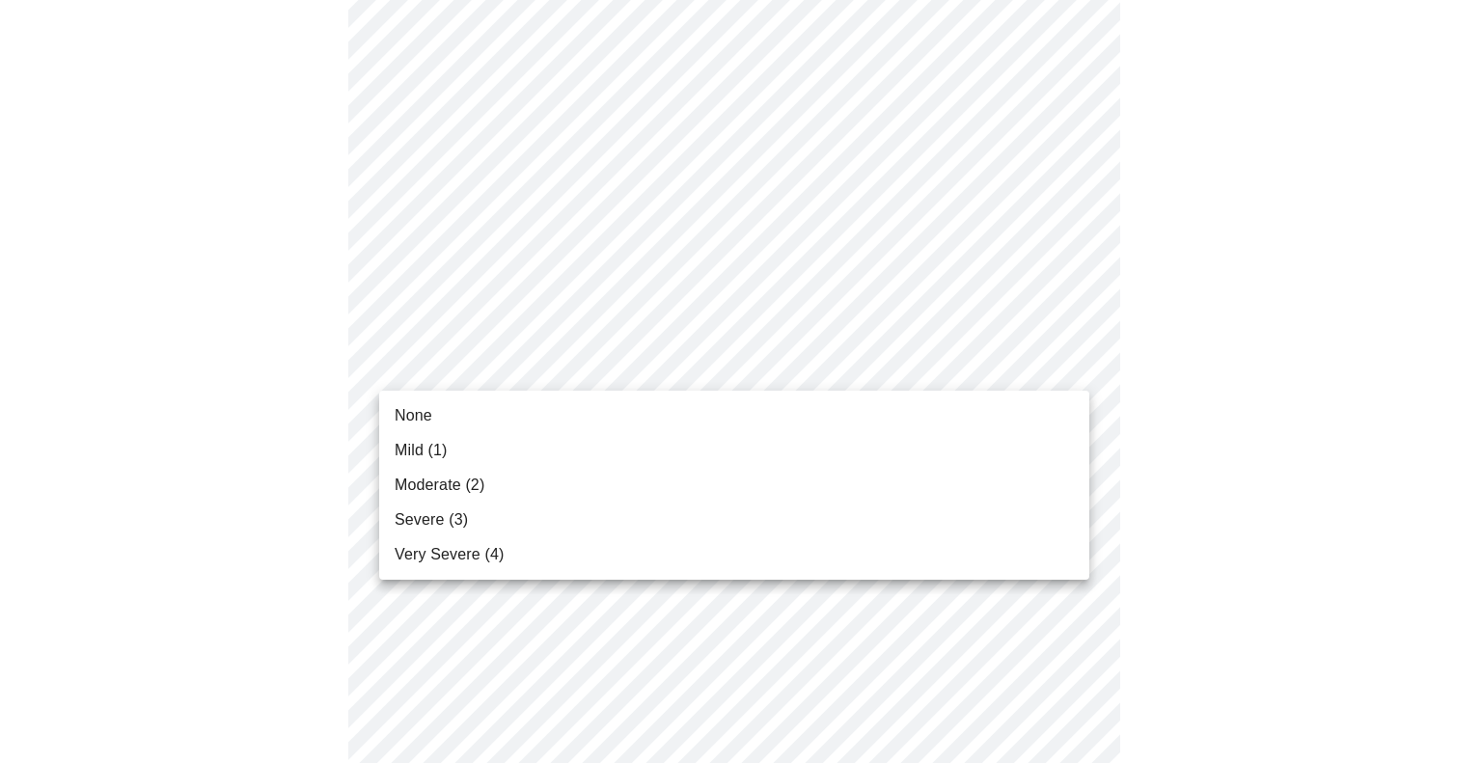
click at [386, 415] on li "None" at bounding box center [734, 416] width 710 height 35
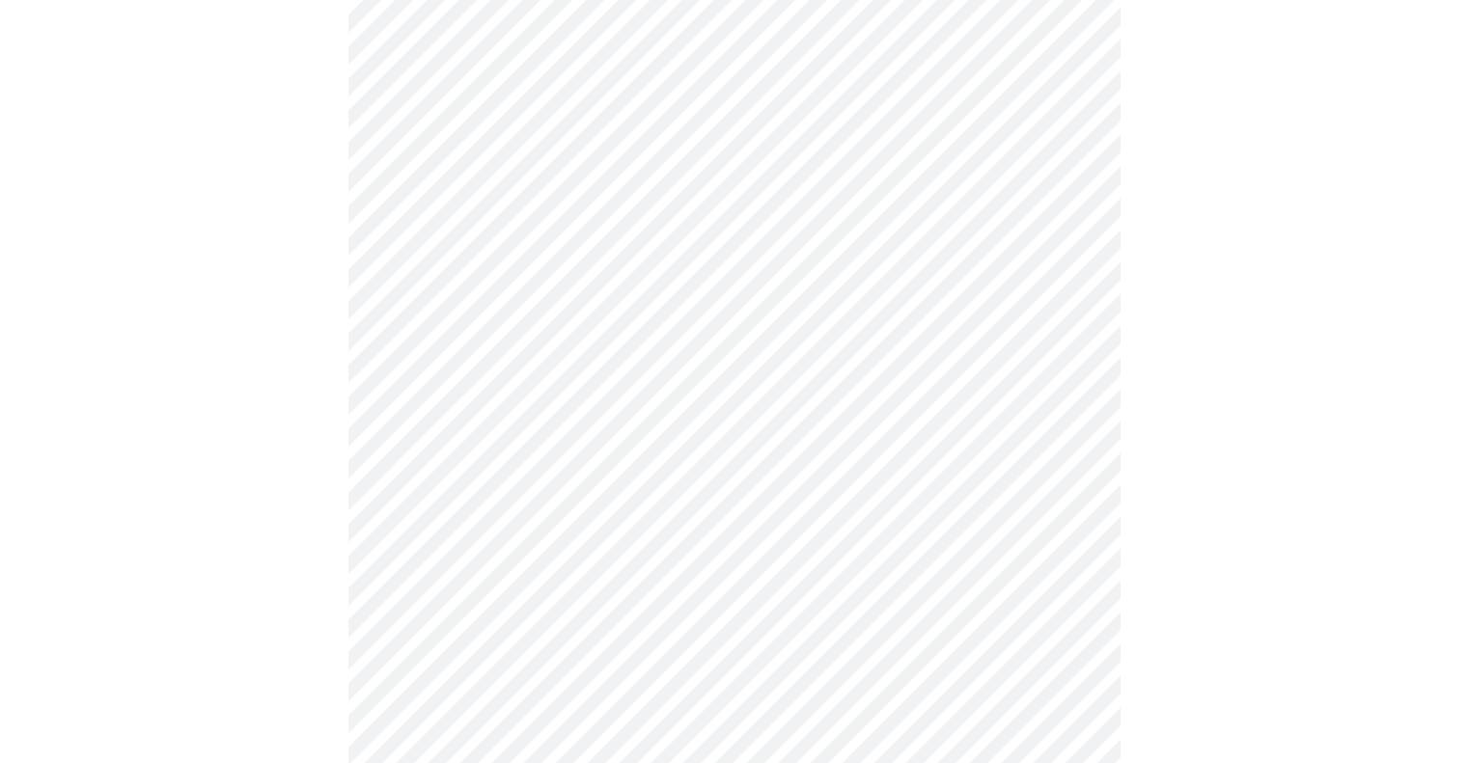
scroll to position [1414, 0]
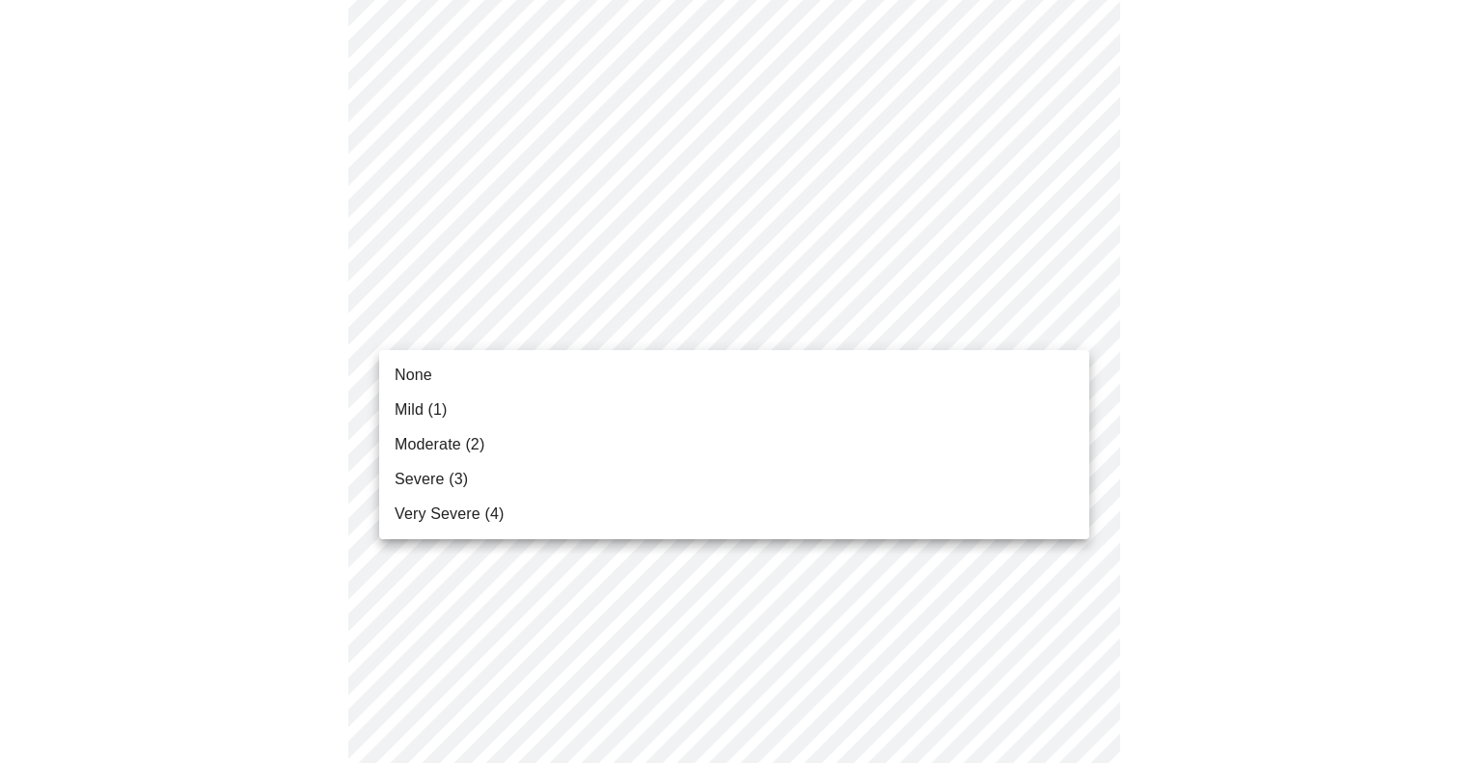
click at [395, 369] on span "None" at bounding box center [414, 375] width 38 height 23
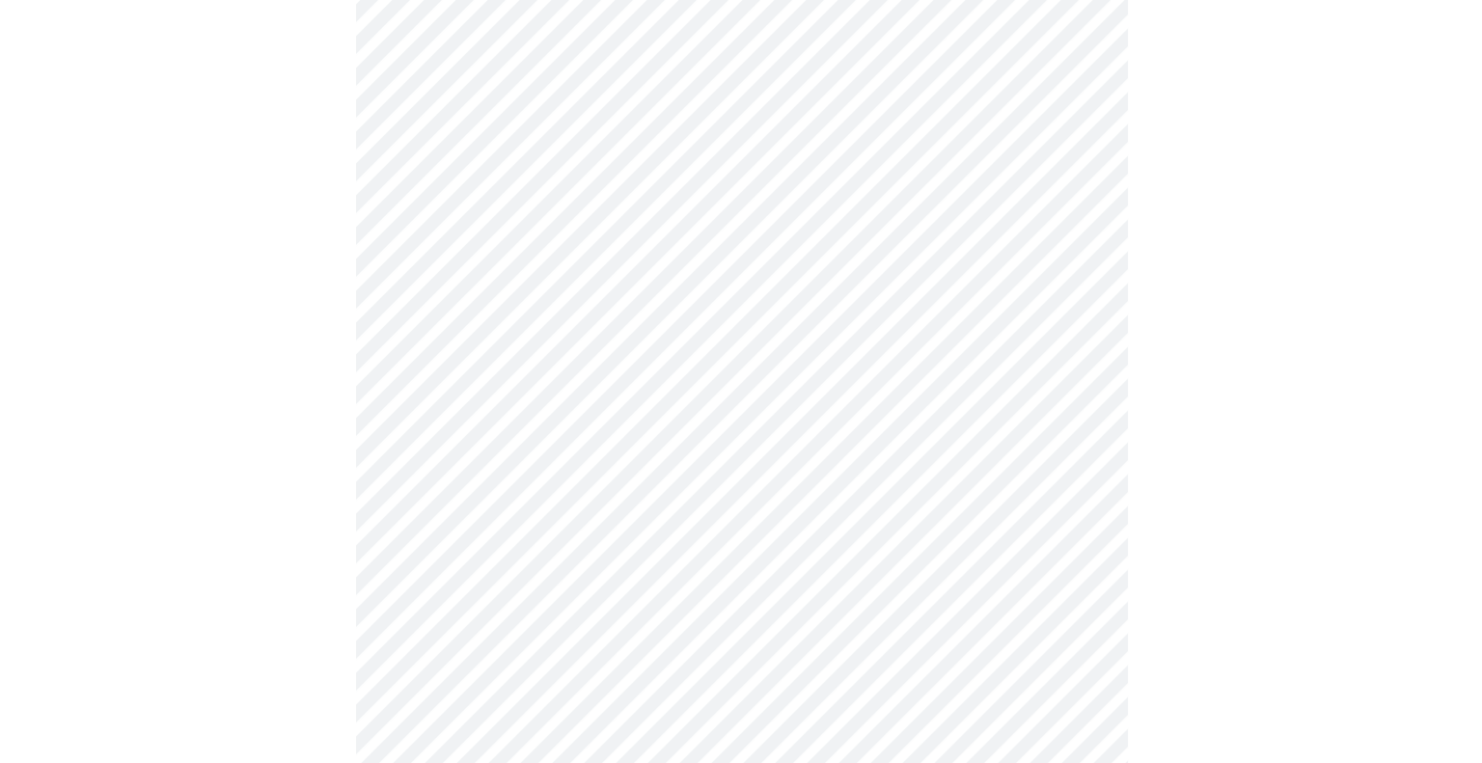
scroll to position [1533, 0]
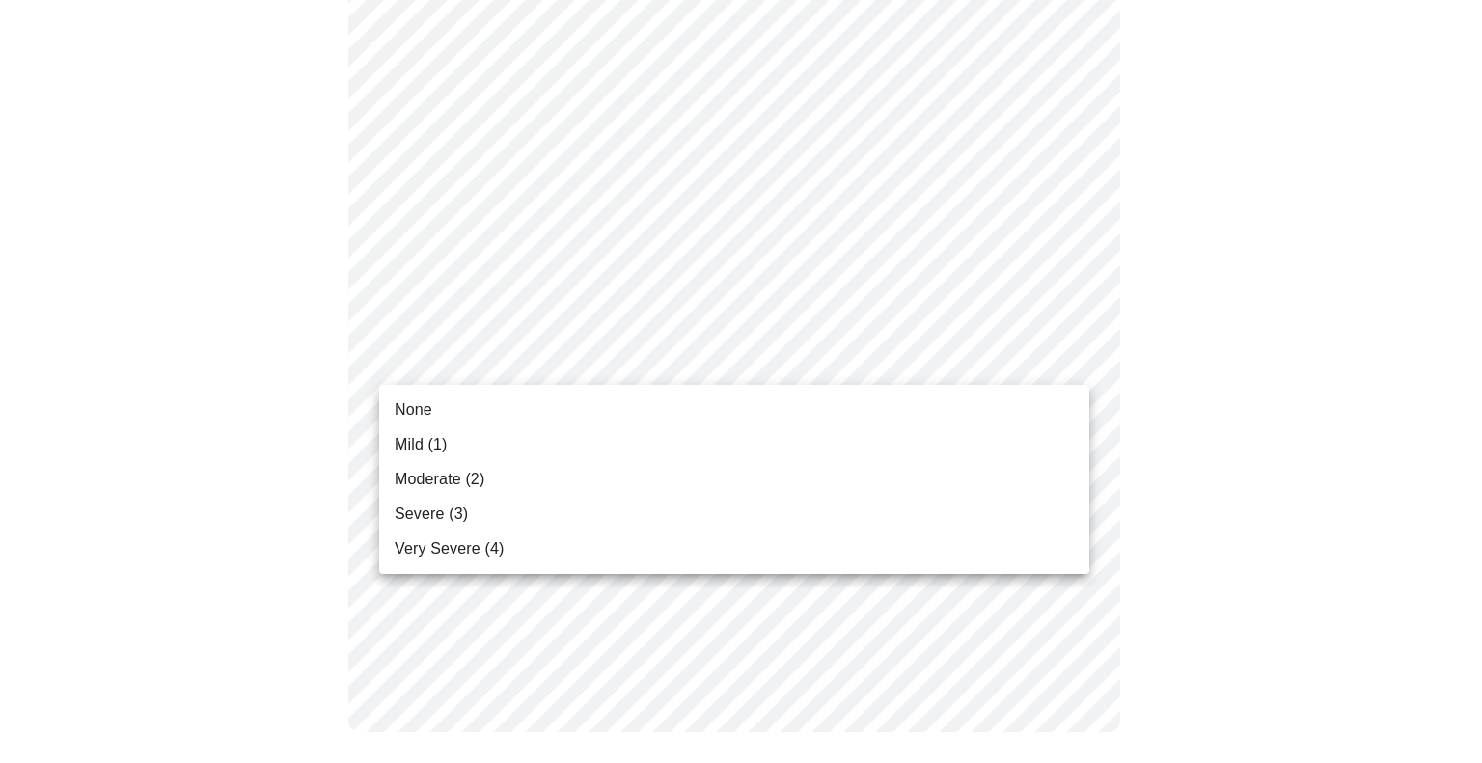
click at [405, 438] on span "Mild (1)" at bounding box center [421, 444] width 53 height 23
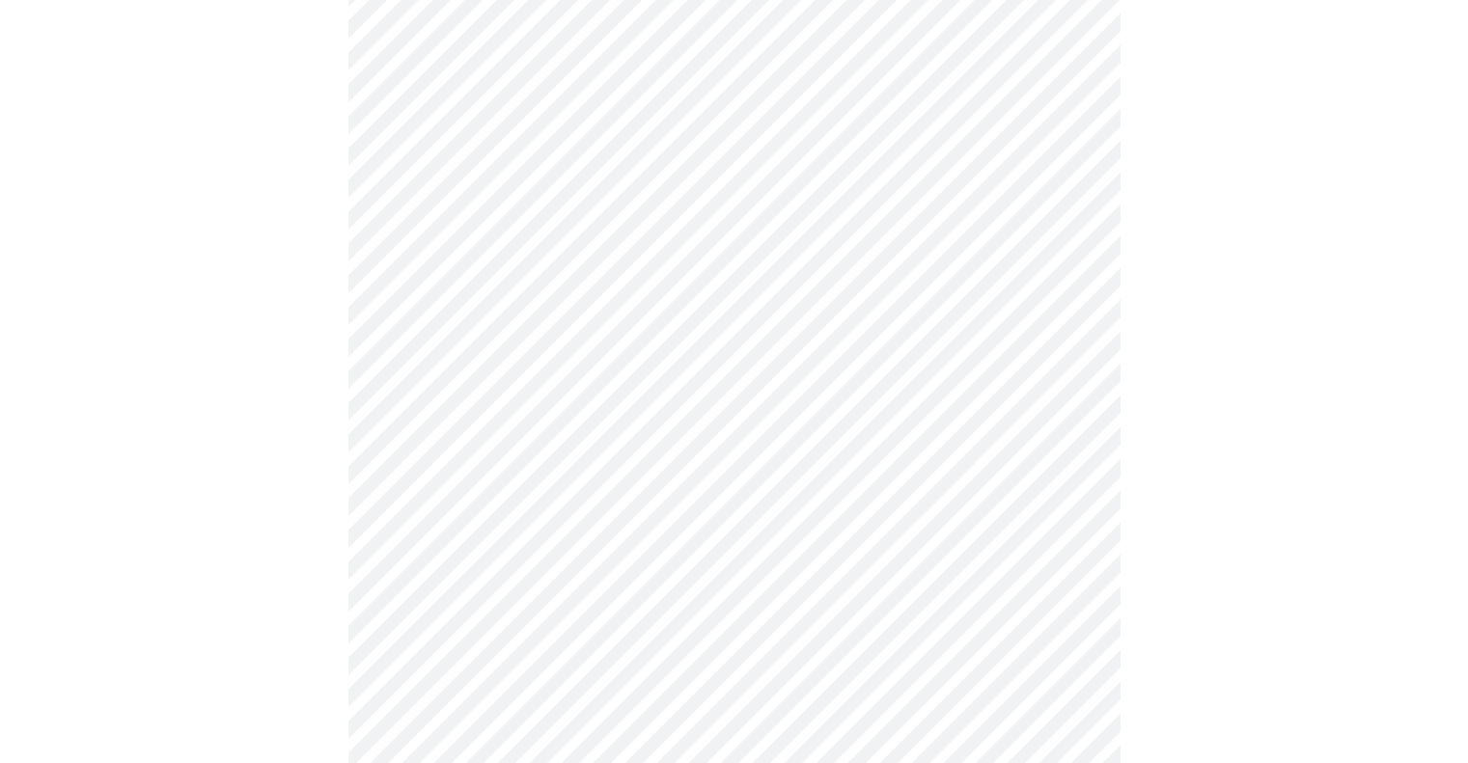
scroll to position [992, 0]
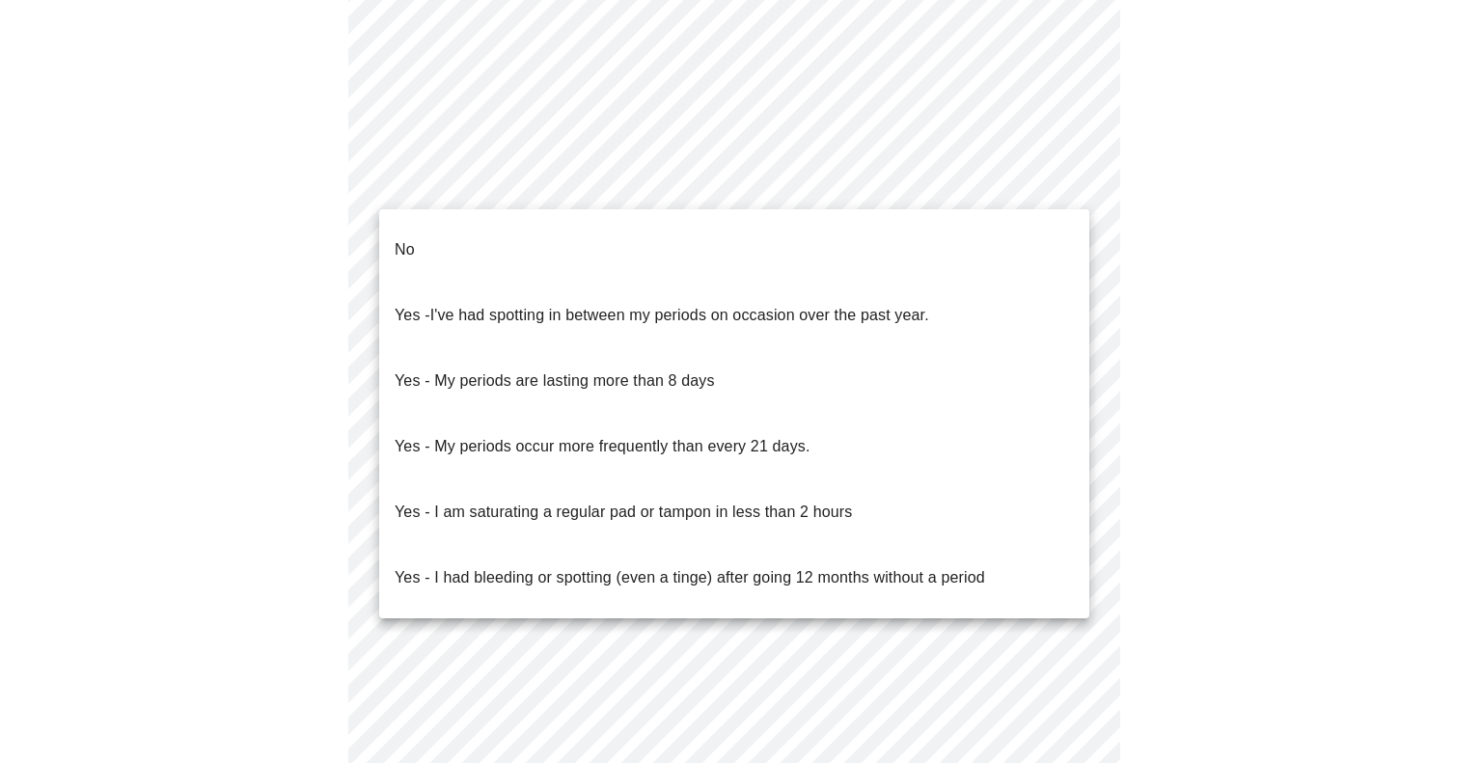
click at [895, 234] on li "No" at bounding box center [734, 250] width 710 height 66
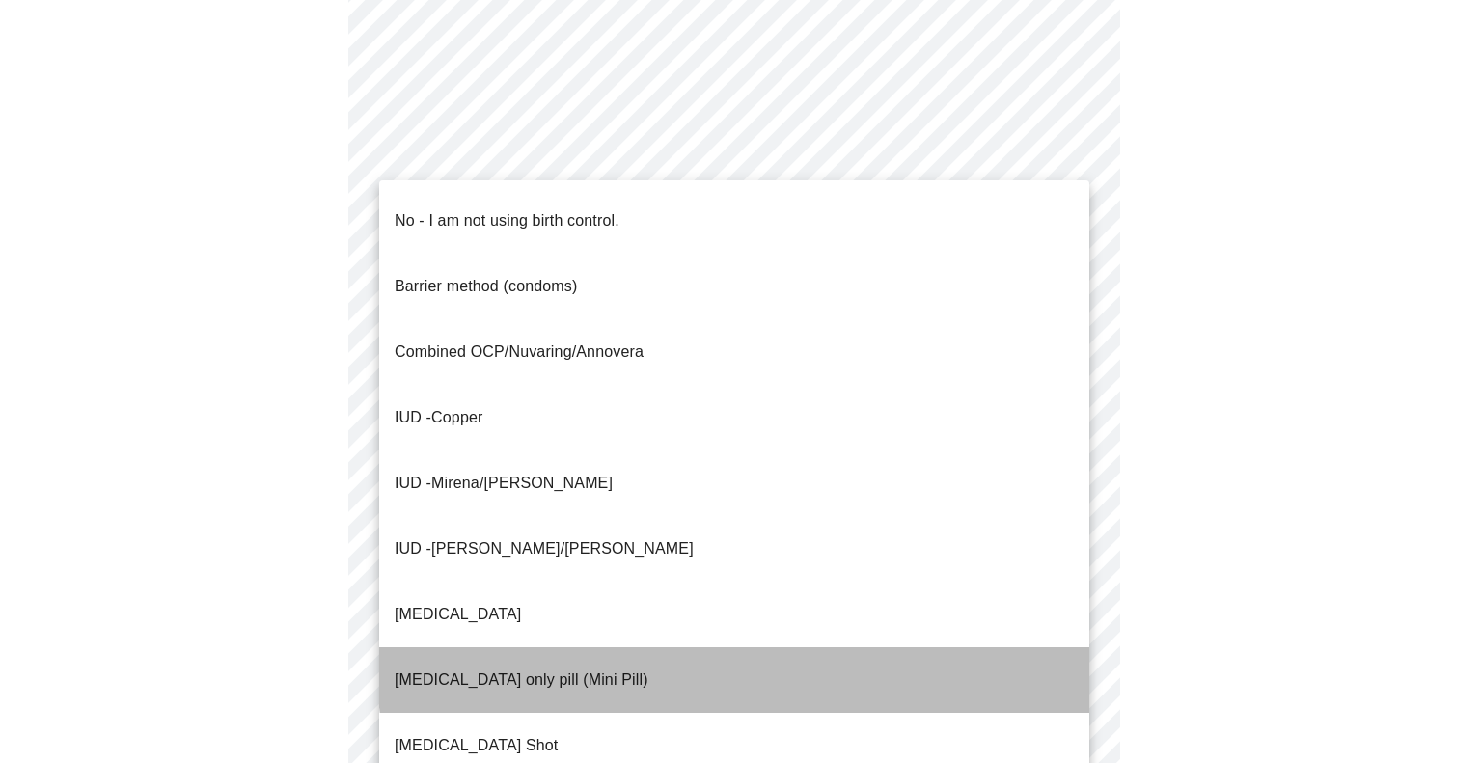
click at [751, 648] on li "[MEDICAL_DATA] only pill (Mini Pill)" at bounding box center [734, 681] width 710 height 66
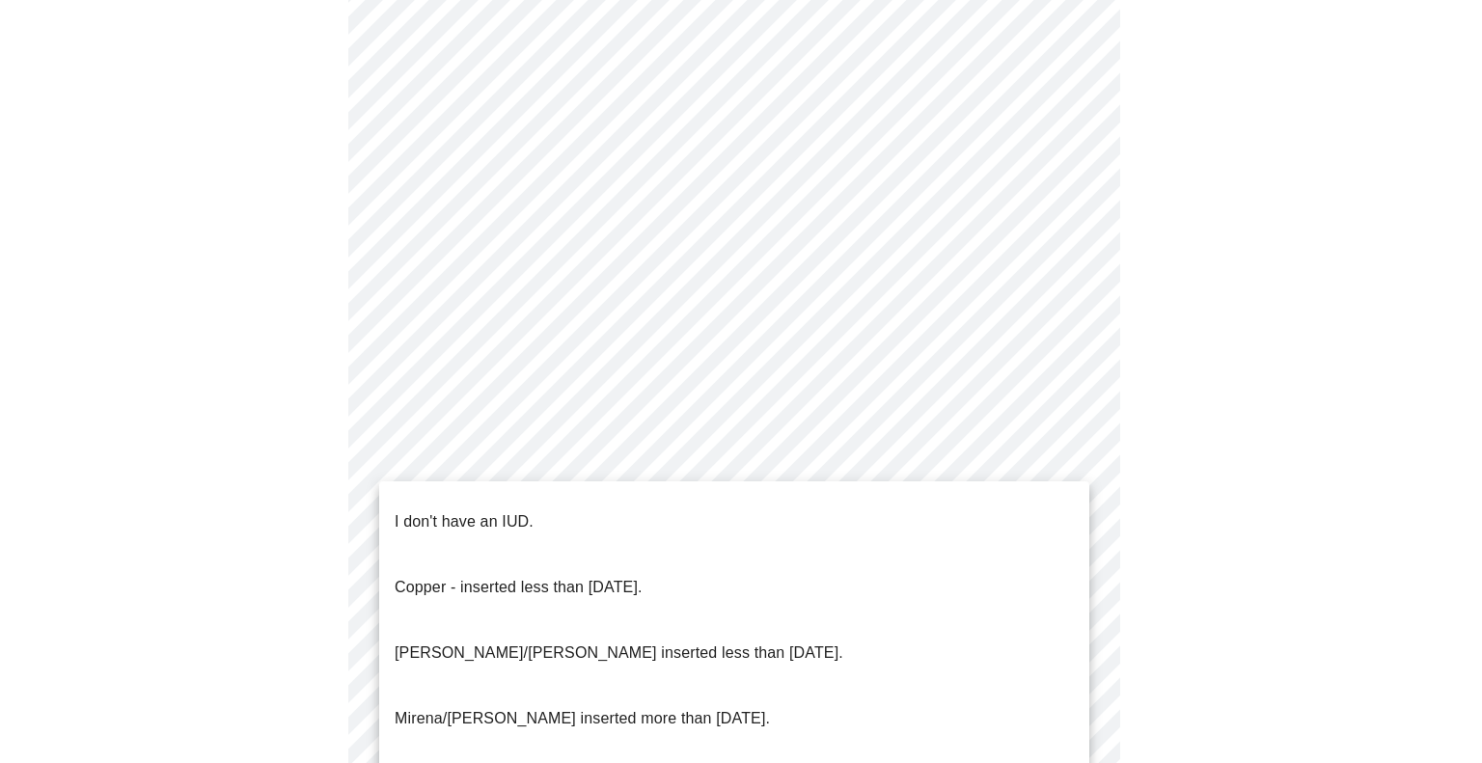
click at [785, 503] on li "I don't have an IUD." at bounding box center [734, 522] width 710 height 66
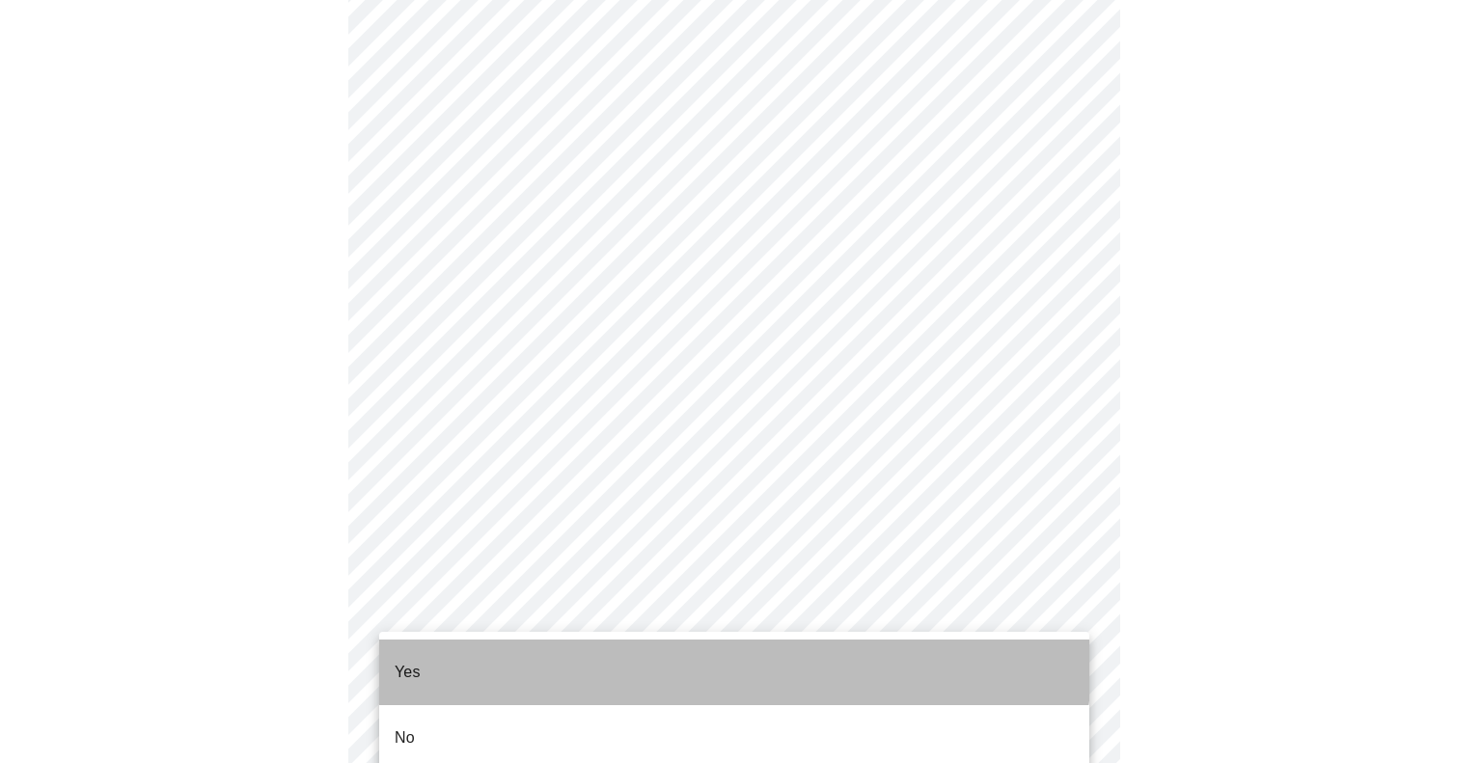
click at [711, 654] on li "Yes" at bounding box center [734, 673] width 710 height 66
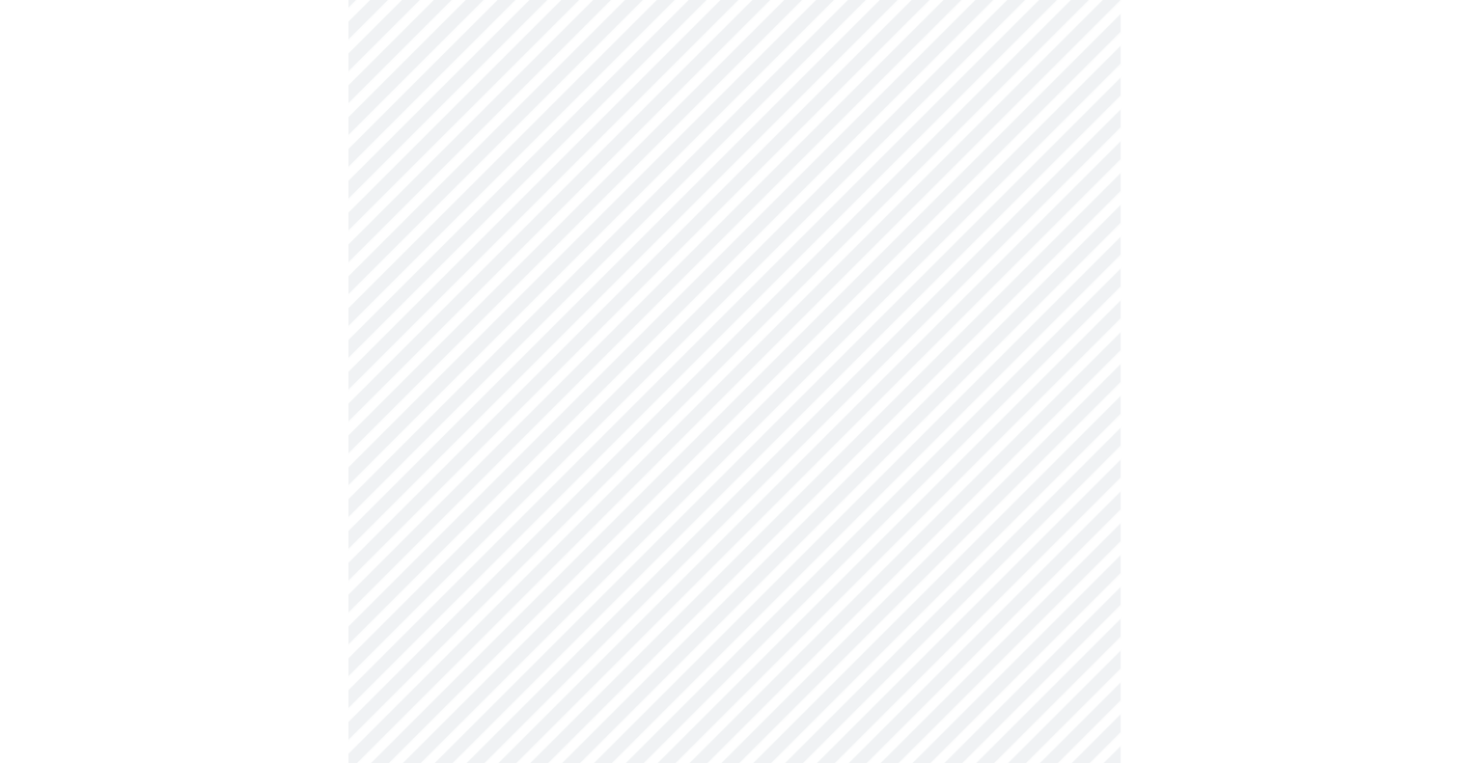
scroll to position [444, 0]
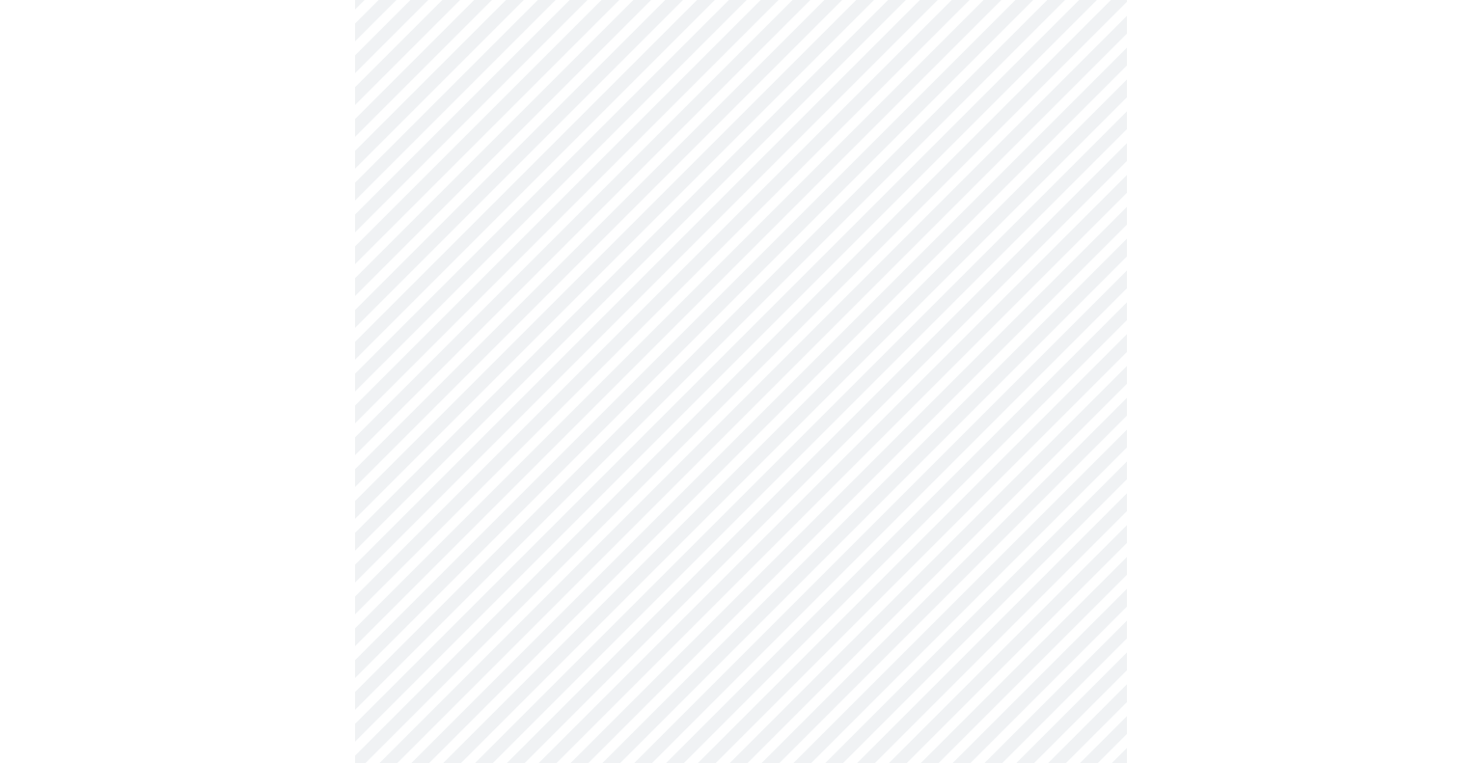
click at [988, 220] on body "MyMenopauseRx Appointments Messaging Labs Uploads Medications Community Refer a…" at bounding box center [741, 276] width 1467 height 1425
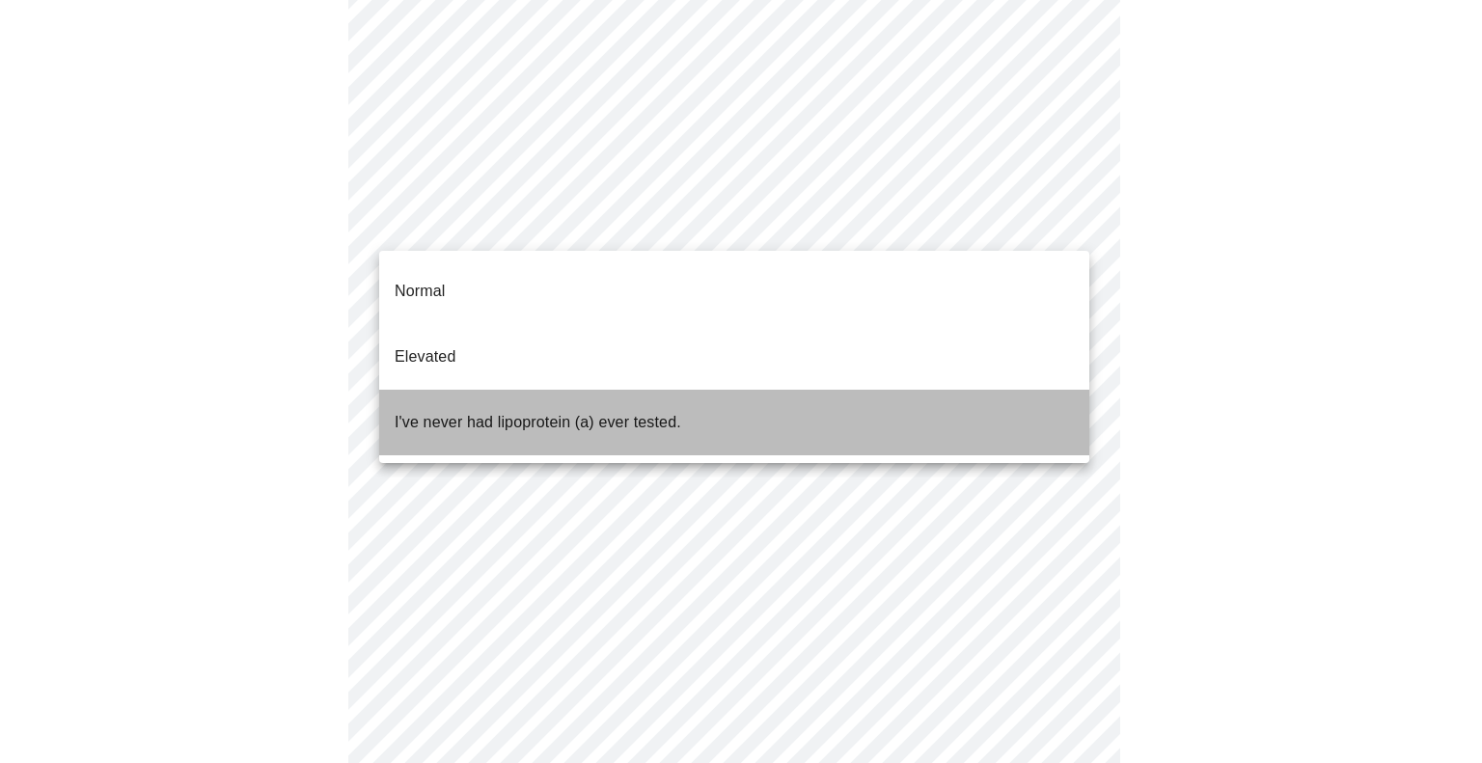
click at [898, 398] on li "I've never had lipoprotein (a) ever tested." at bounding box center [734, 423] width 710 height 66
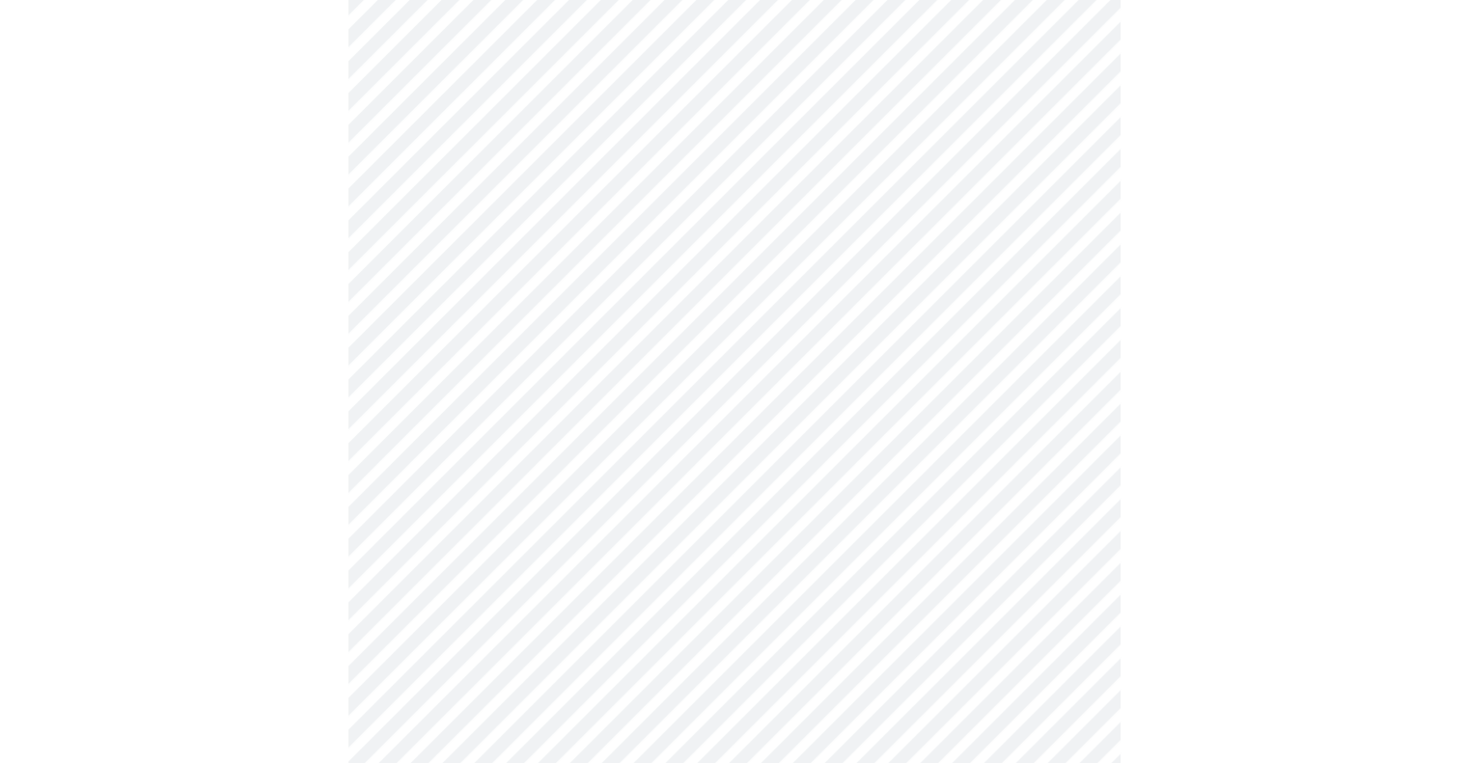
scroll to position [5209, 0]
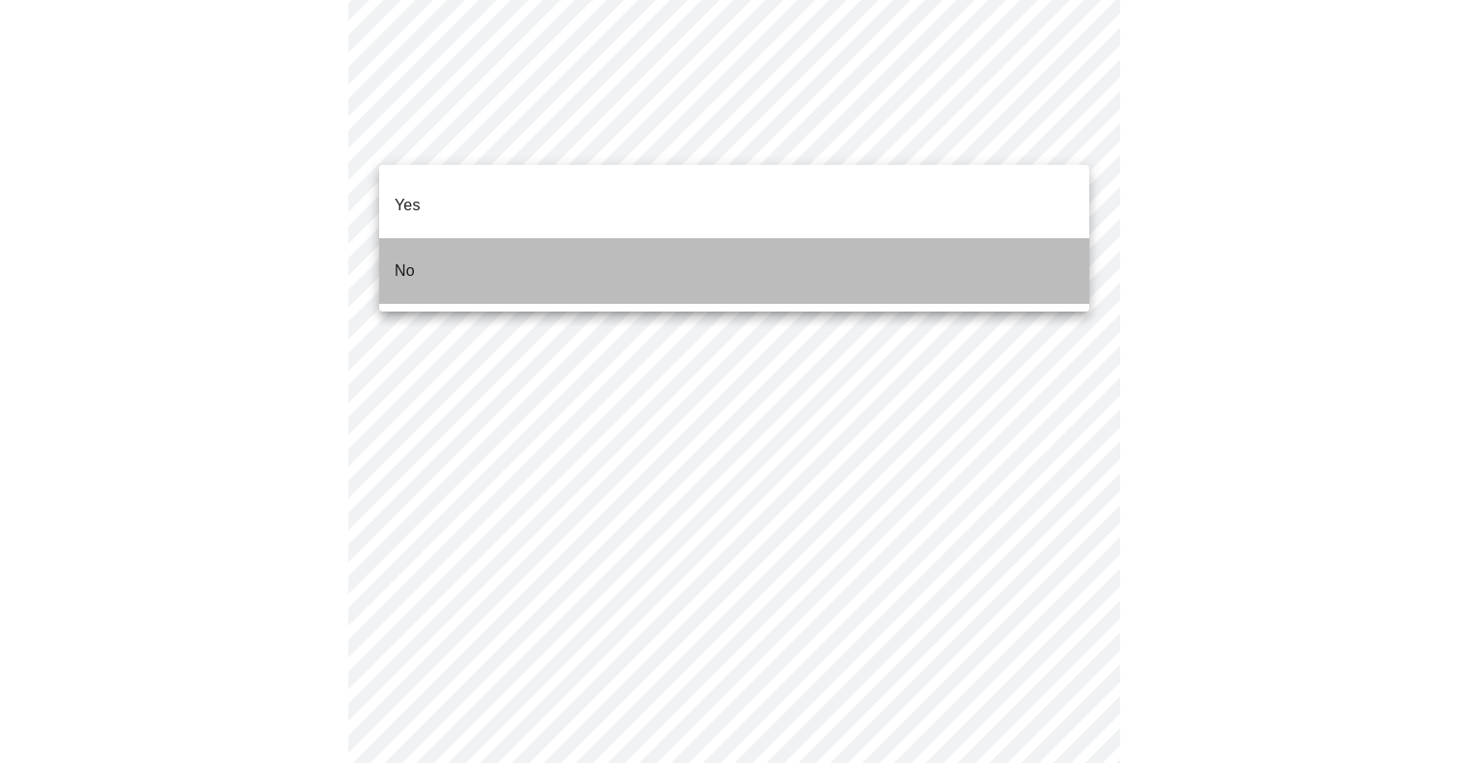
click at [973, 240] on li "No" at bounding box center [734, 271] width 710 height 66
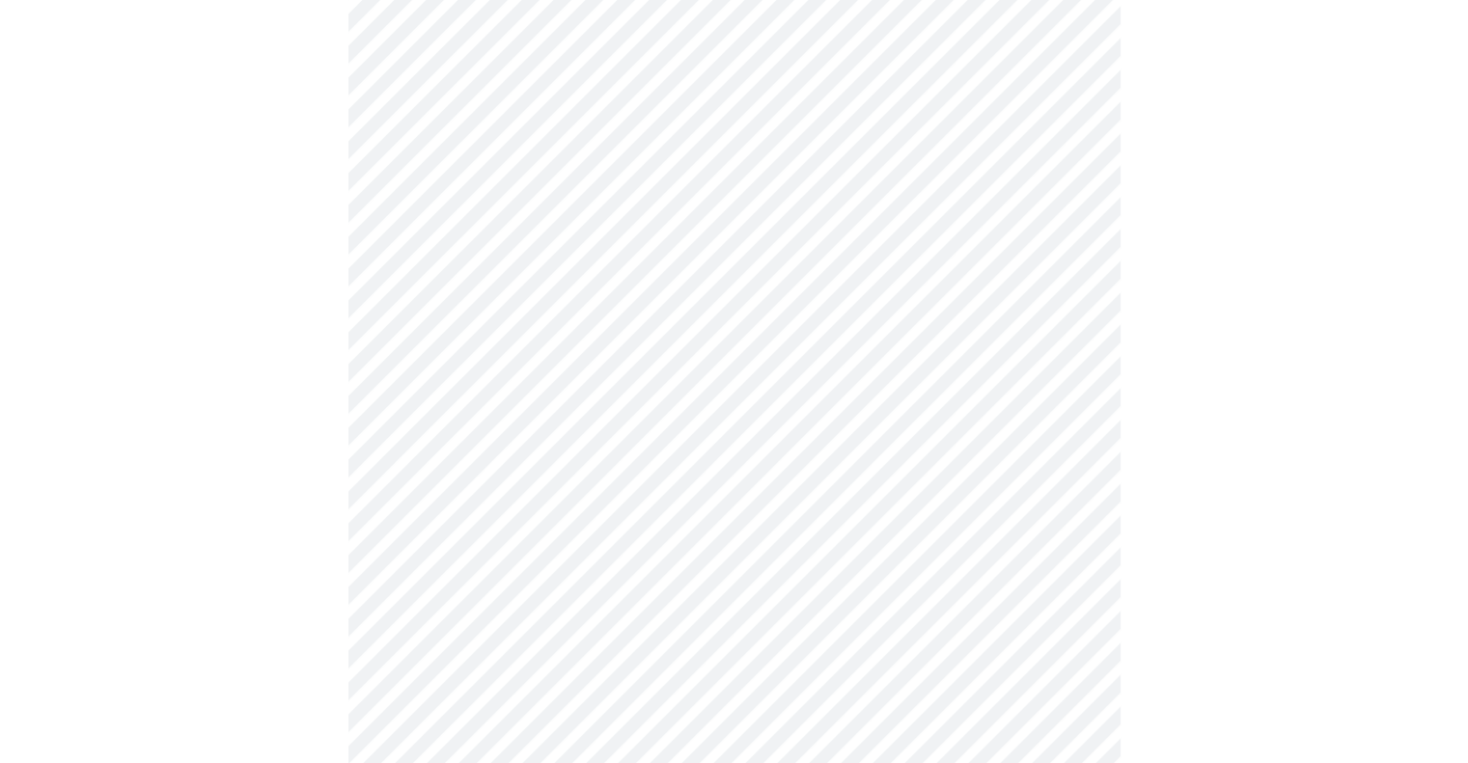
scroll to position [1073, 0]
